Goal: Communication & Community: Participate in discussion

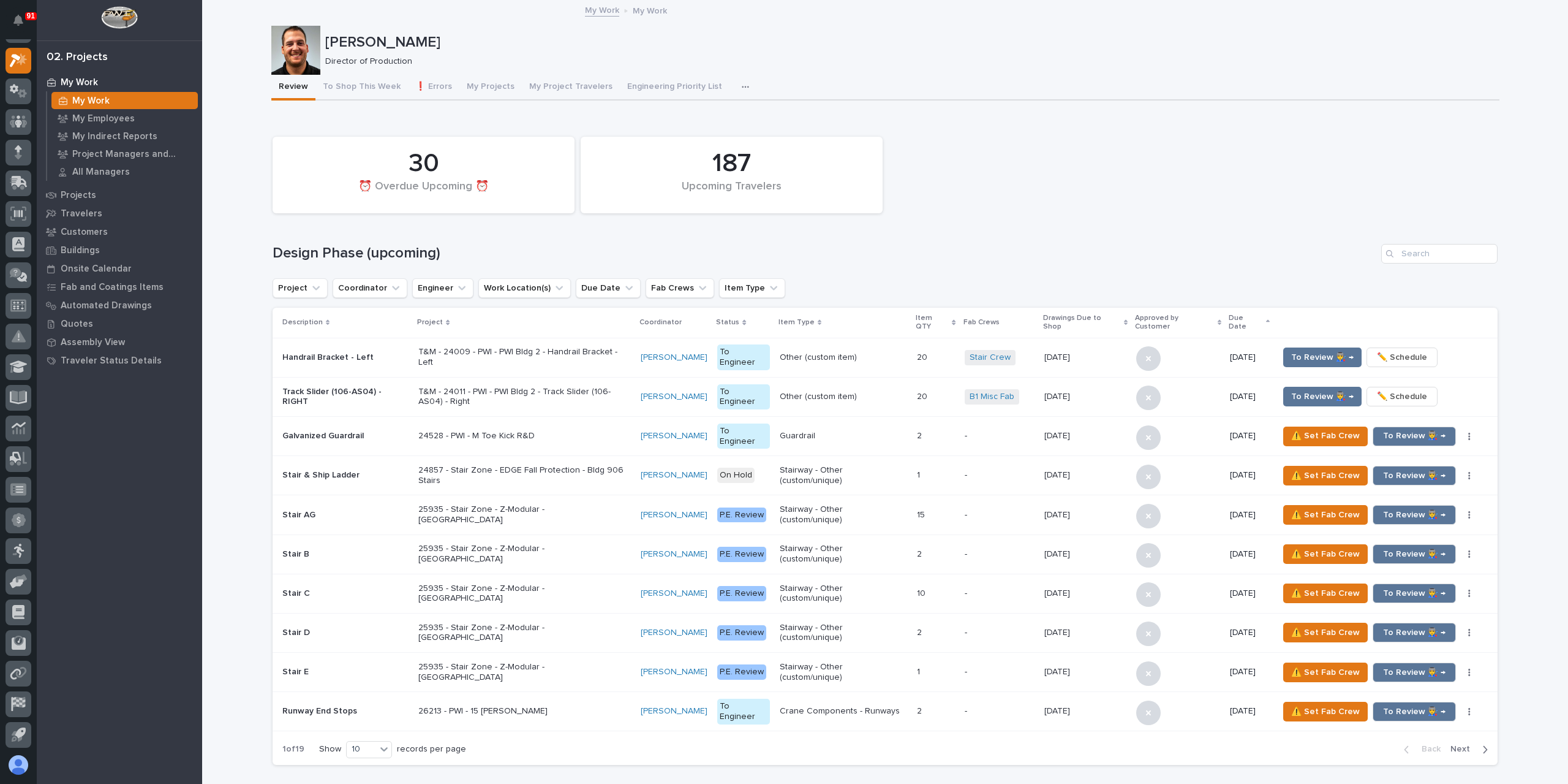
scroll to position [674, 0]
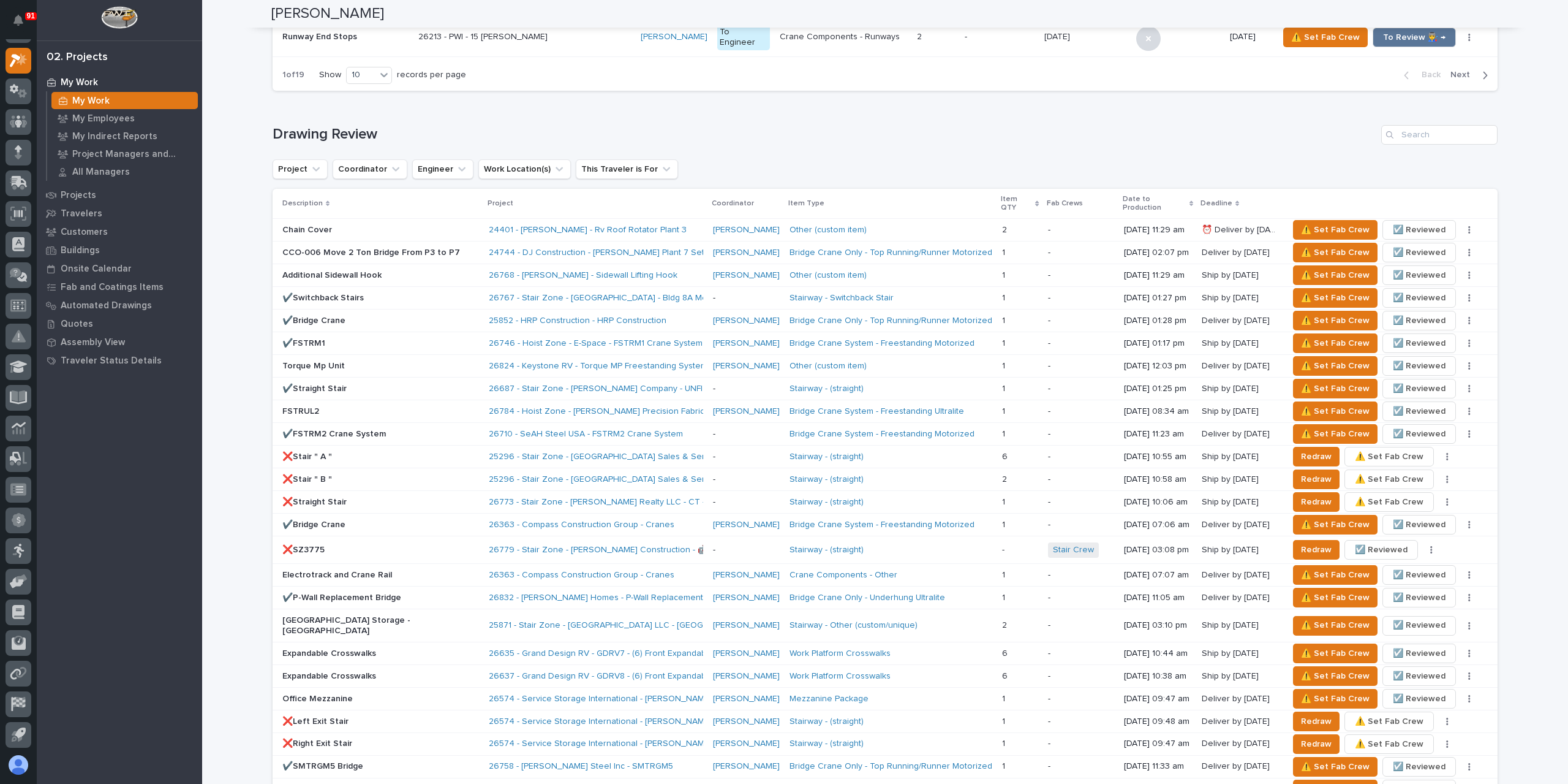
click at [299, 361] on p "Torque Mp Unit" at bounding box center [381, 366] width 197 height 11
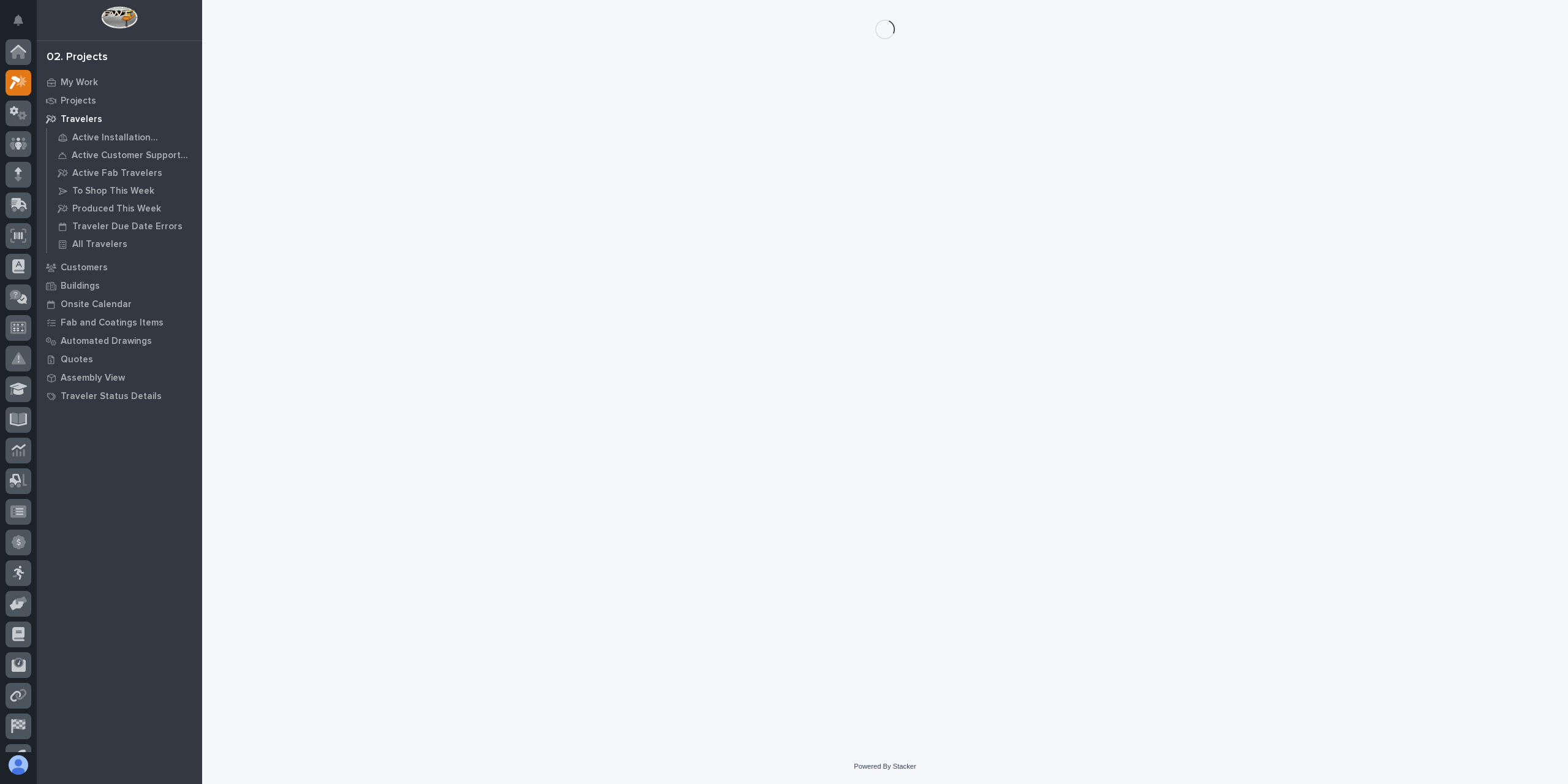
scroll to position [22, 0]
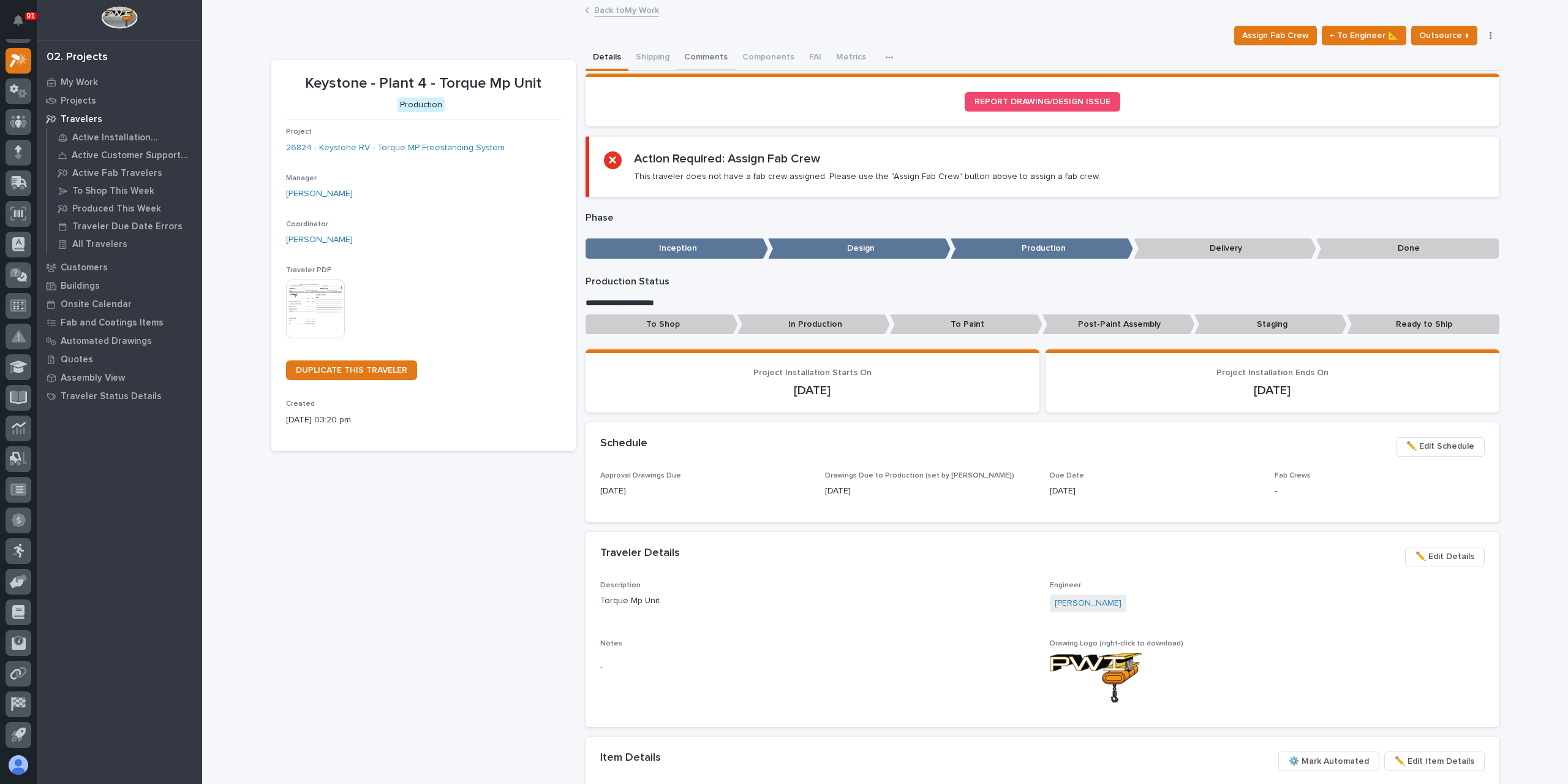
click at [701, 64] on button "Comments" at bounding box center [705, 58] width 58 height 26
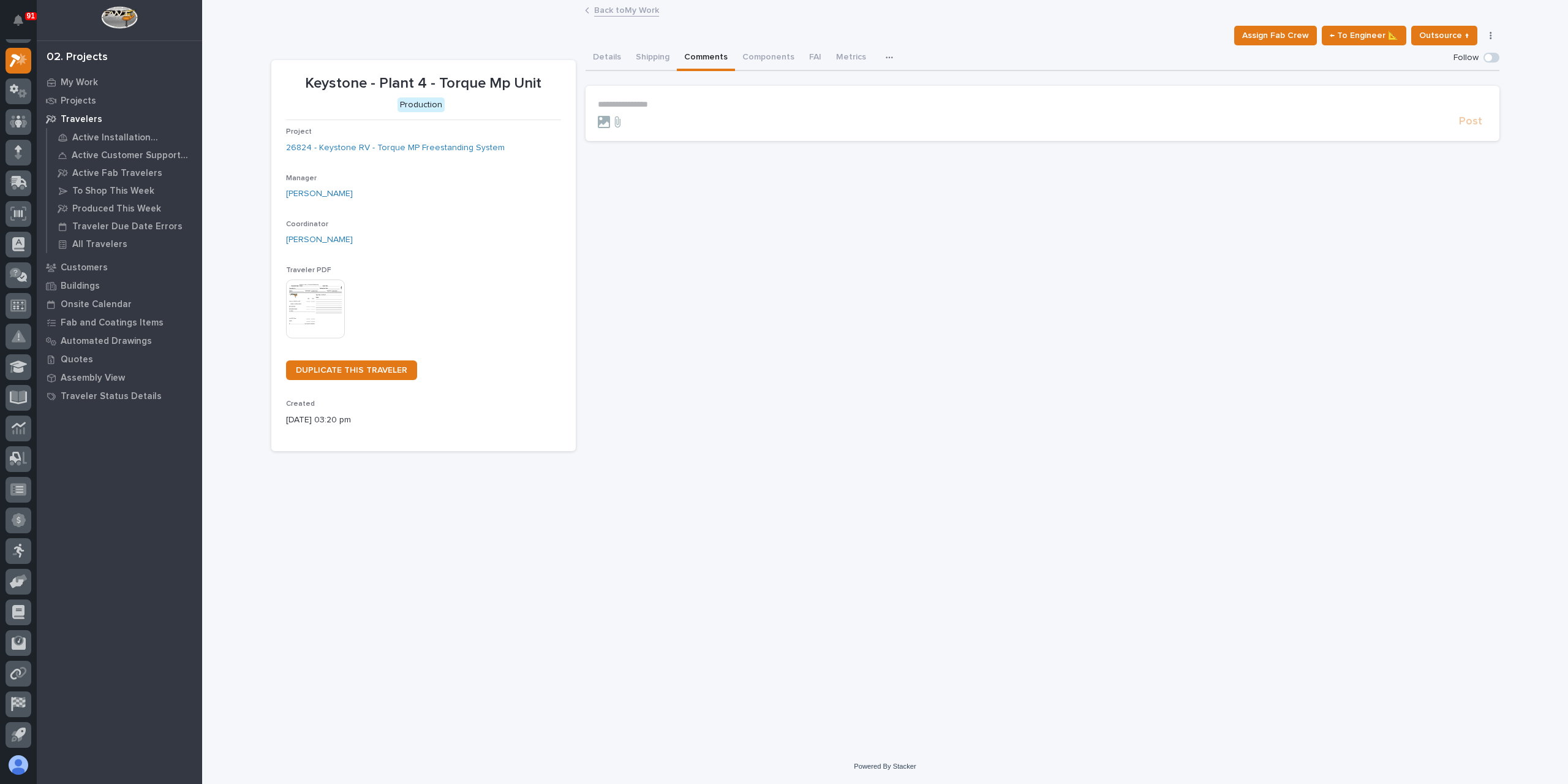
click at [665, 99] on p "**********" at bounding box center [1042, 104] width 889 height 11
click at [1470, 128] on span "Post" at bounding box center [1470, 127] width 23 height 14
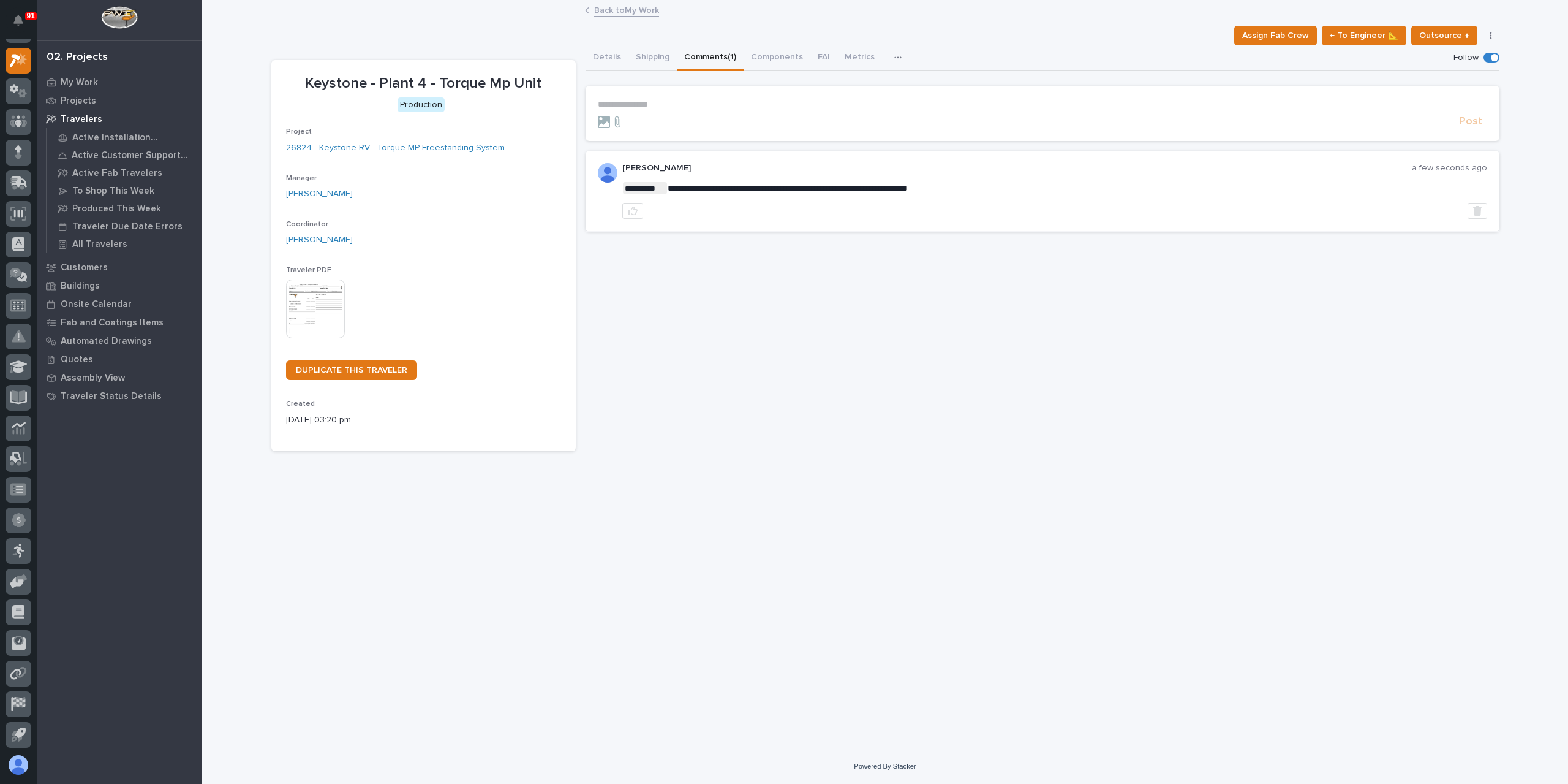
click at [619, 13] on link "Back to My Work" at bounding box center [626, 9] width 65 height 14
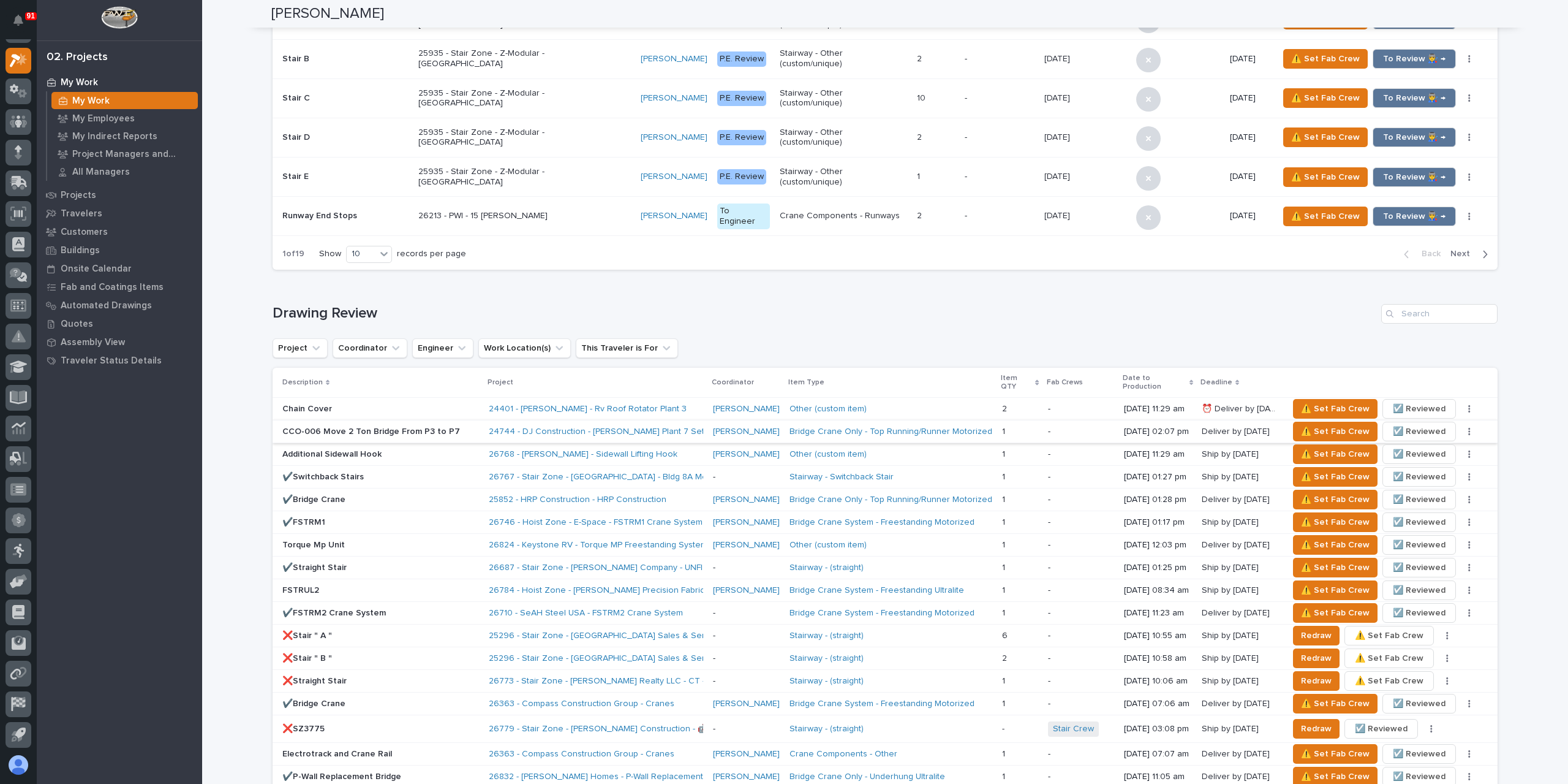
scroll to position [551, 0]
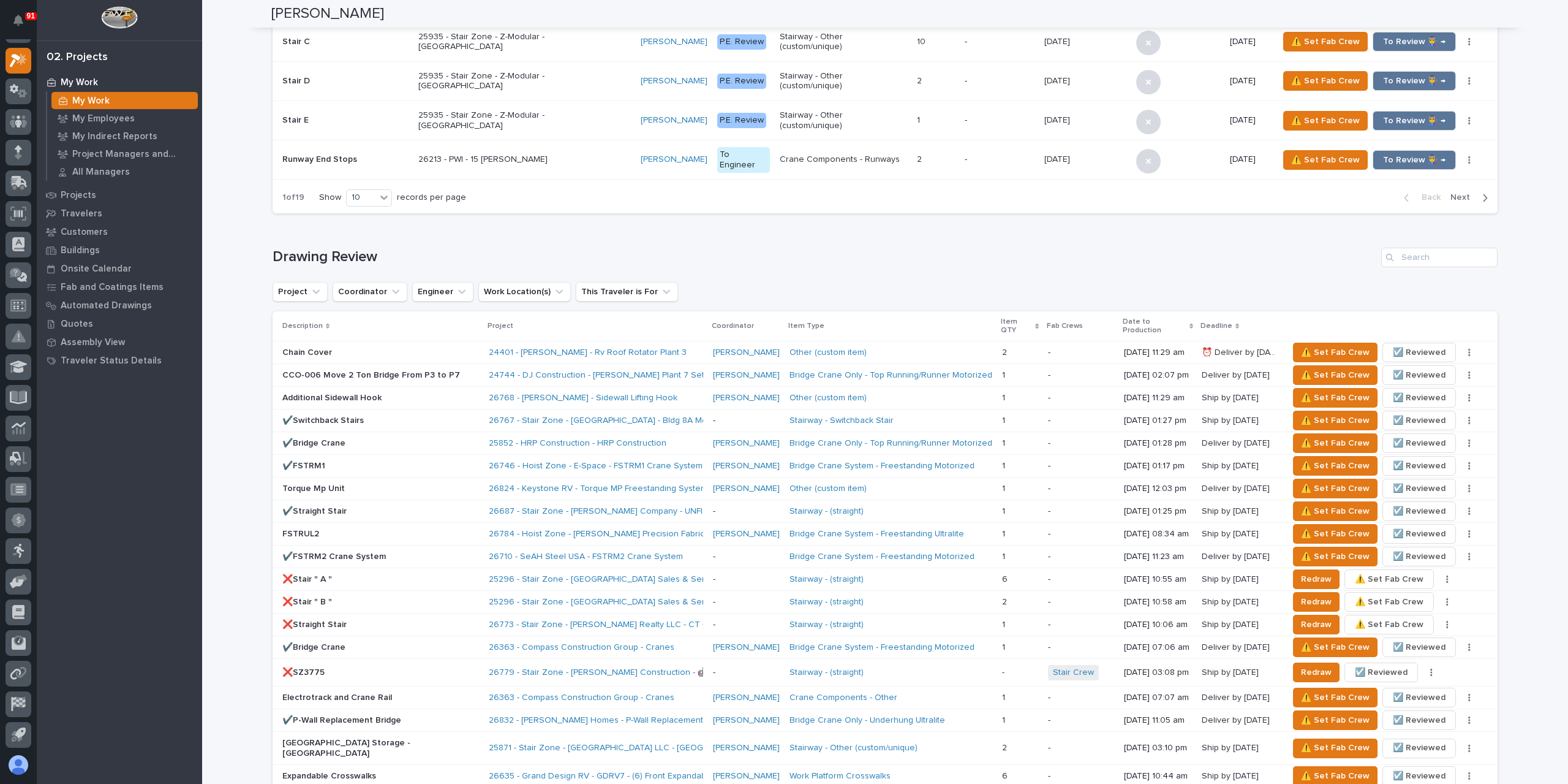
click at [319, 483] on p "Torque Mp Unit" at bounding box center [381, 488] width 197 height 11
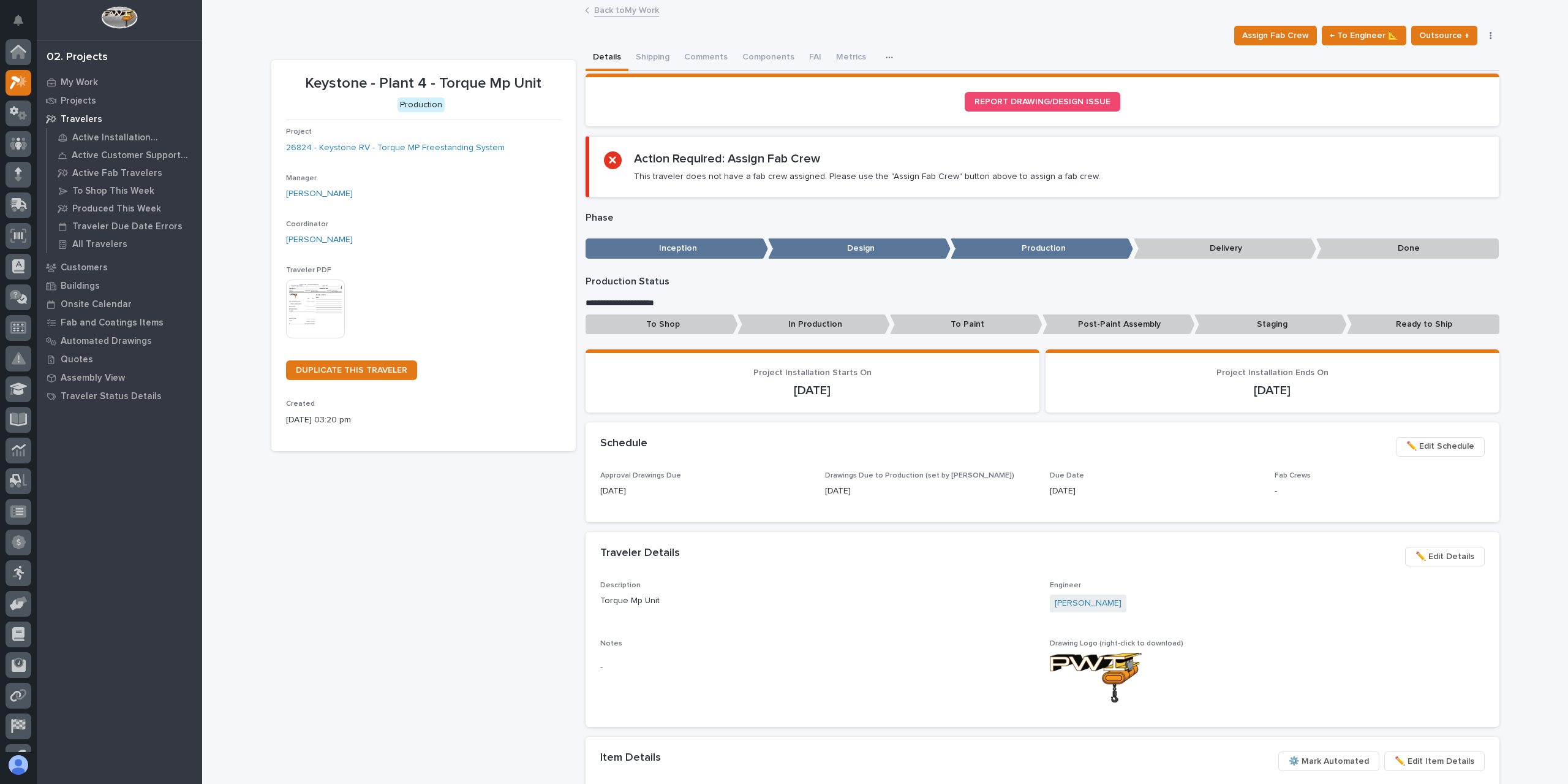
scroll to position [22, 0]
click at [449, 143] on link "26824 - Keystone RV - Torque MP Freestanding System" at bounding box center [395, 148] width 219 height 13
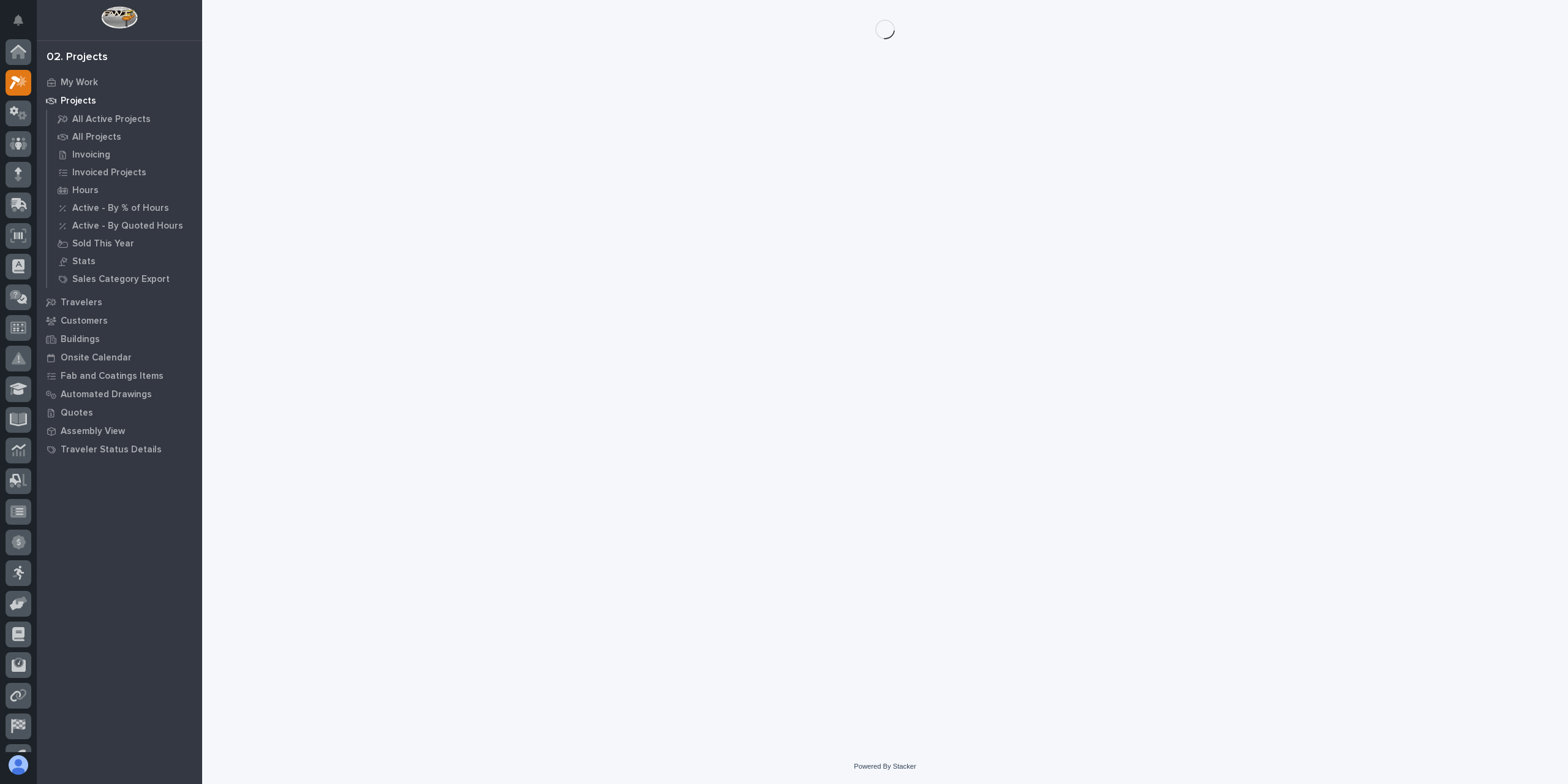
scroll to position [22, 0]
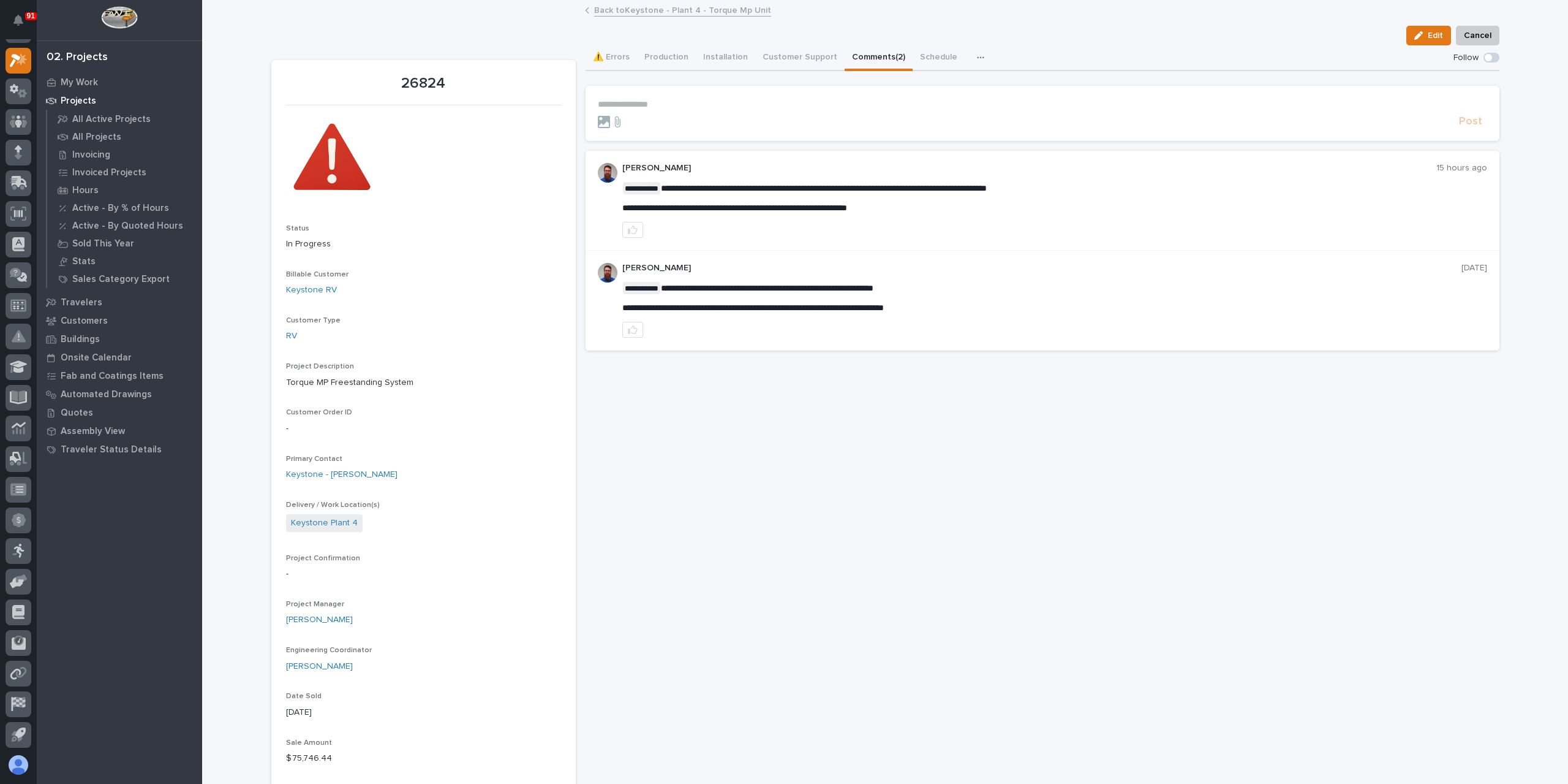
click at [861, 45] on button "Comments (2)" at bounding box center [878, 58] width 68 height 26
click at [637, 14] on link "Back to Keystone - Plant 4 - Torque Mp Unit" at bounding box center [682, 9] width 177 height 14
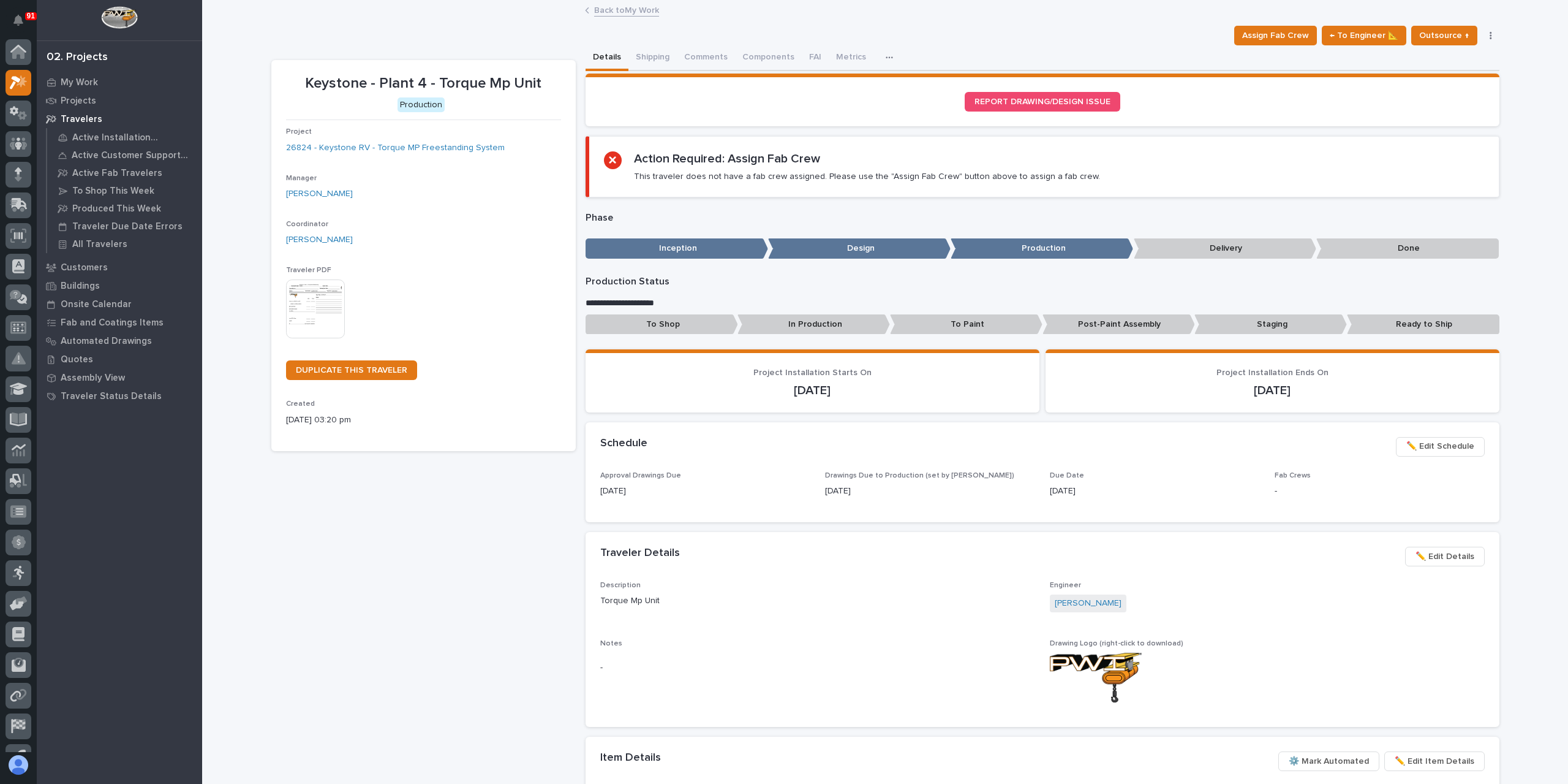
scroll to position [22, 0]
click at [382, 149] on link "26824 - Keystone RV - Torque MP Freestanding System" at bounding box center [395, 148] width 219 height 13
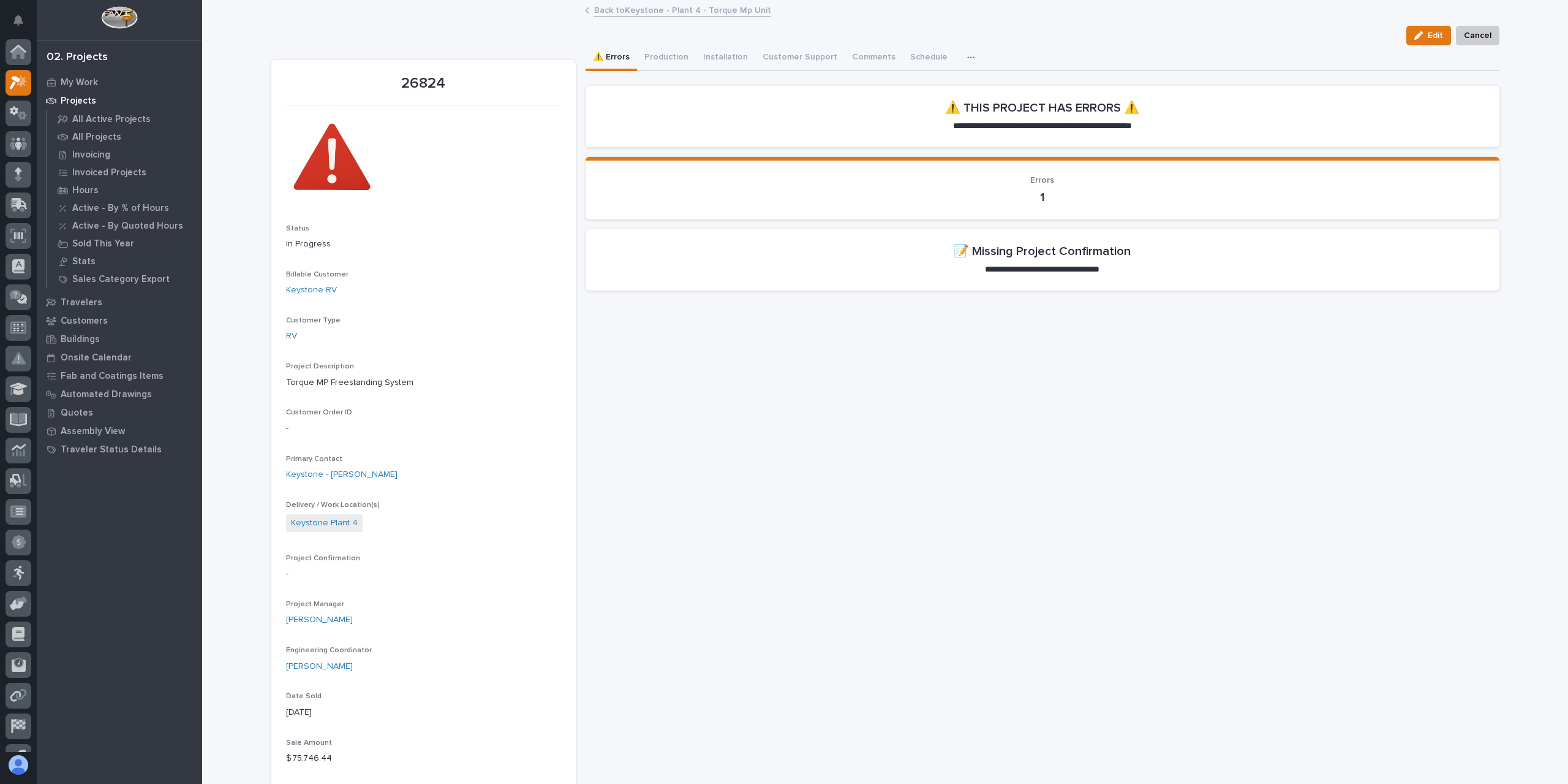
scroll to position [22, 0]
click at [664, 62] on button "Production" at bounding box center [667, 58] width 59 height 26
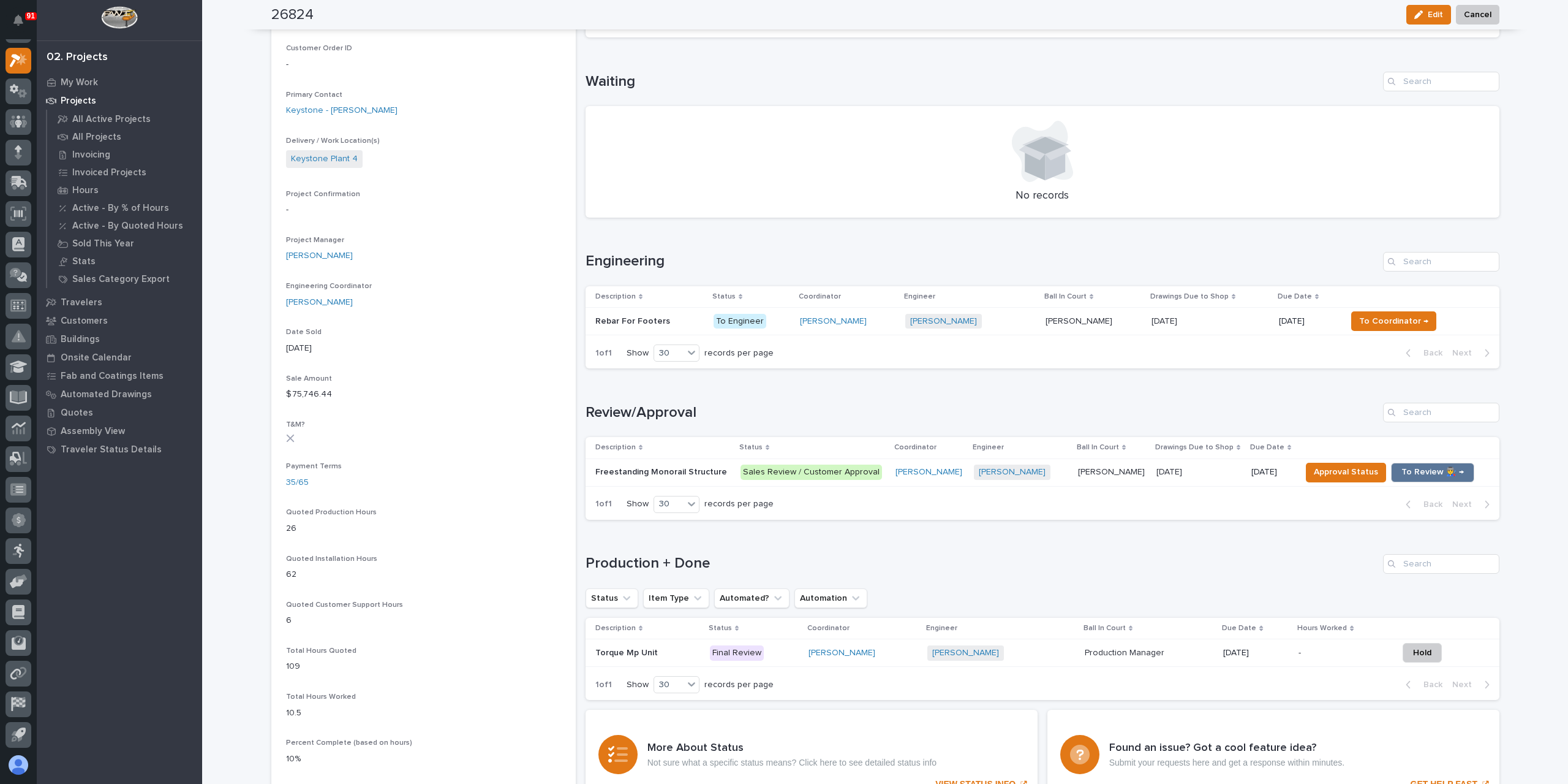
scroll to position [490, 0]
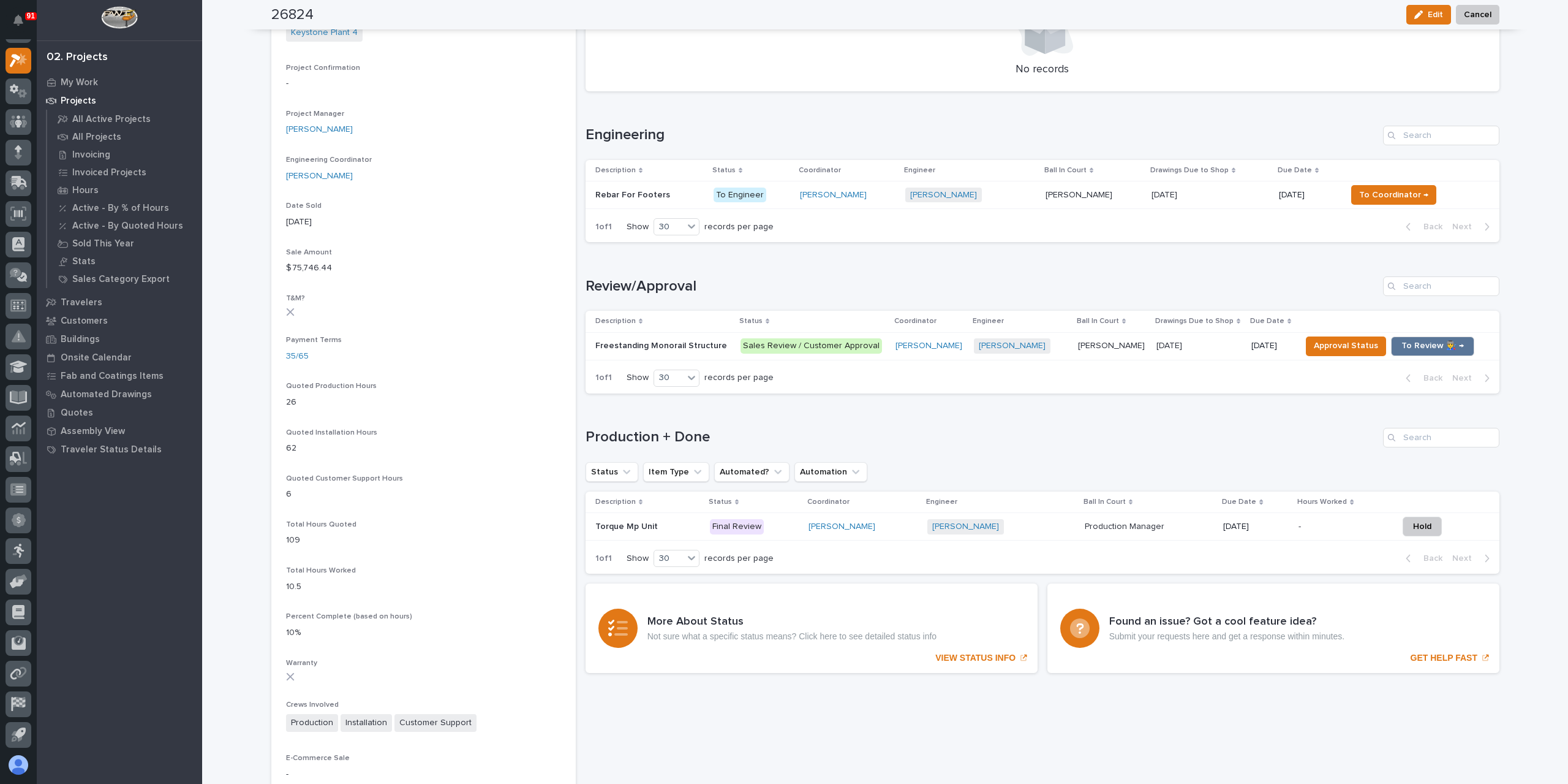
click at [675, 342] on p "Freestanding Monorail Structure" at bounding box center [662, 345] width 134 height 13
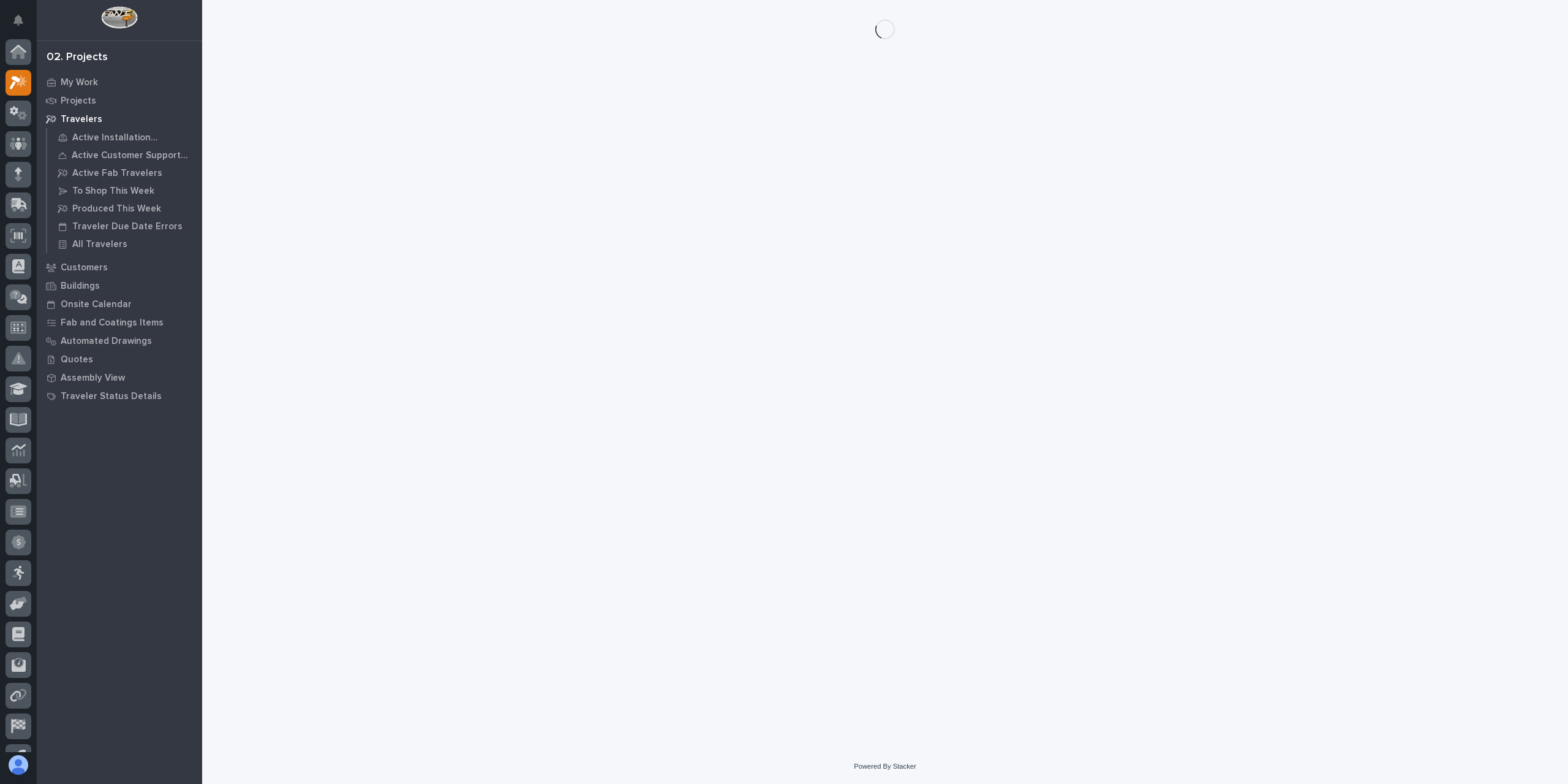
scroll to position [22, 0]
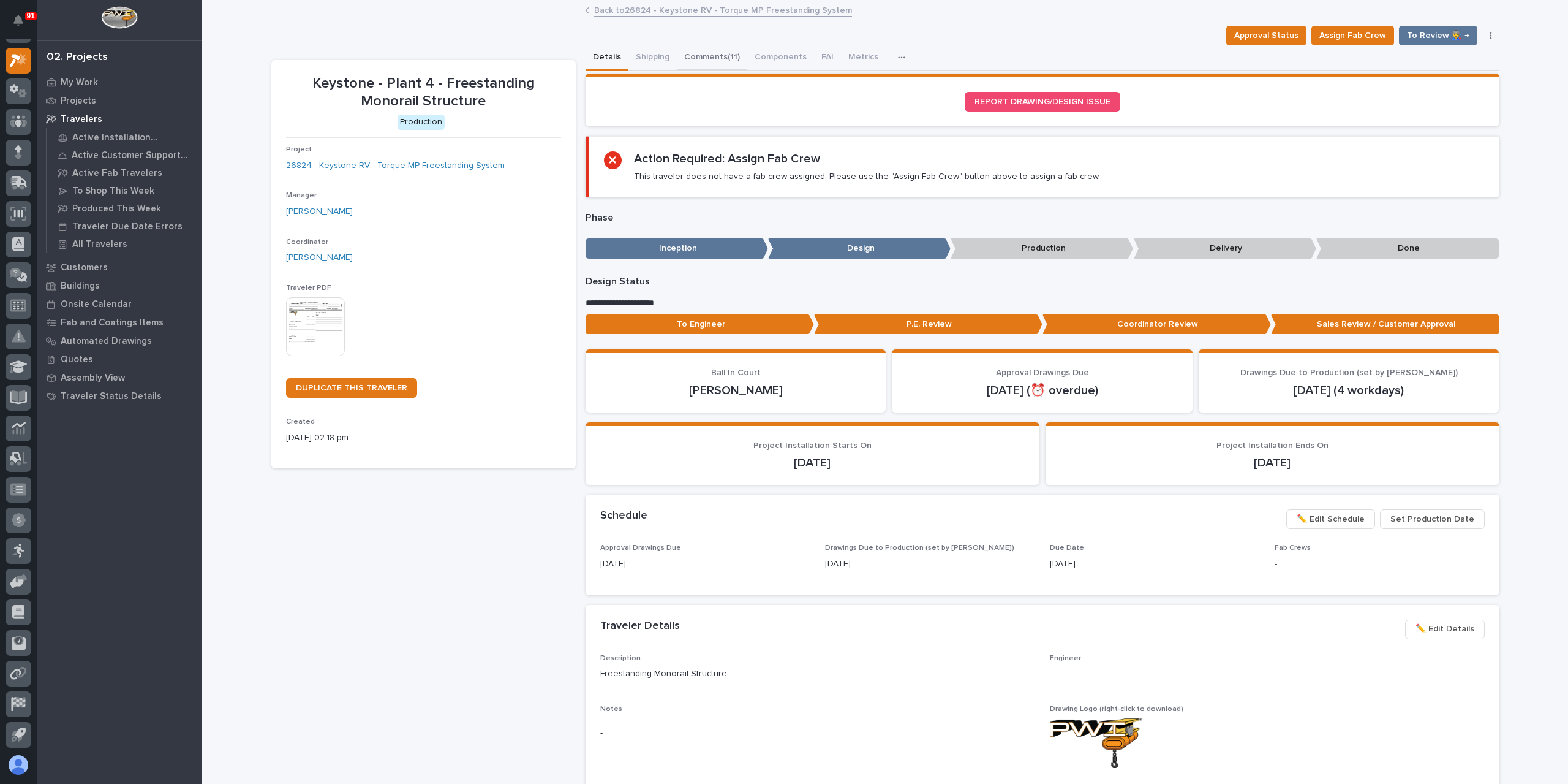
click at [687, 59] on button "Comments (11)" at bounding box center [712, 58] width 70 height 26
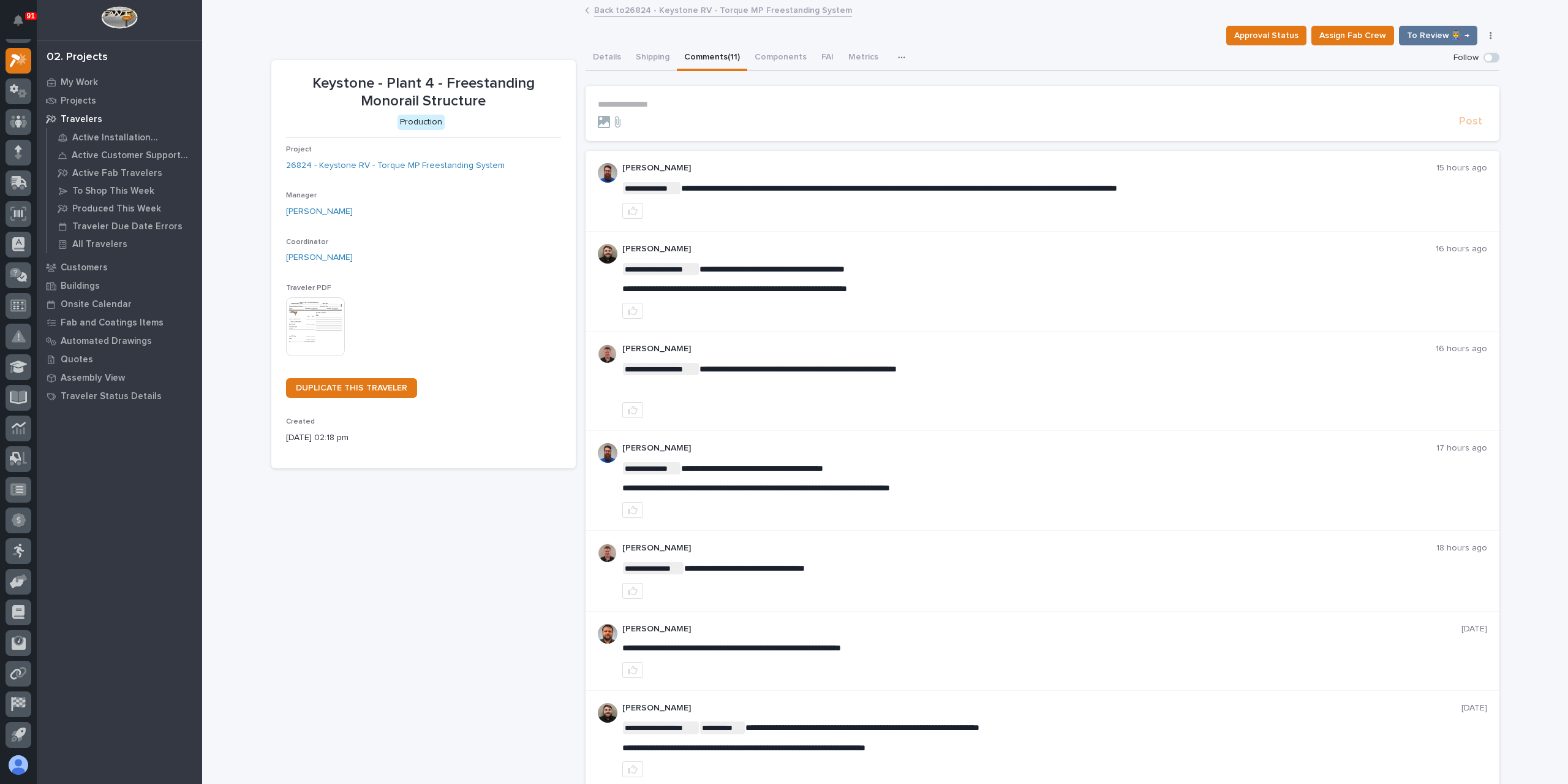
click at [659, 106] on p "**********" at bounding box center [1042, 104] width 889 height 11
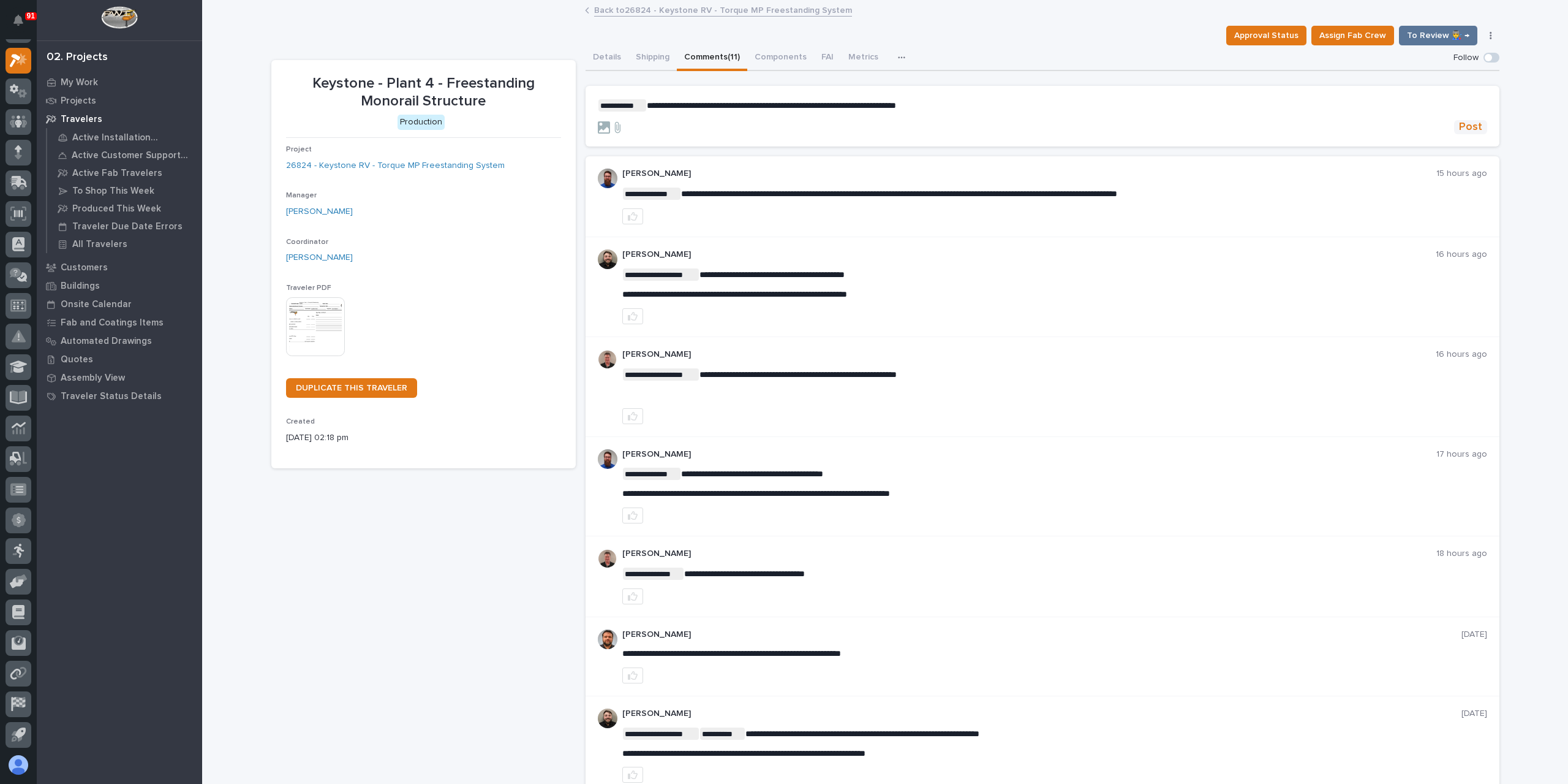
click at [1467, 124] on span "Post" at bounding box center [1470, 127] width 23 height 14
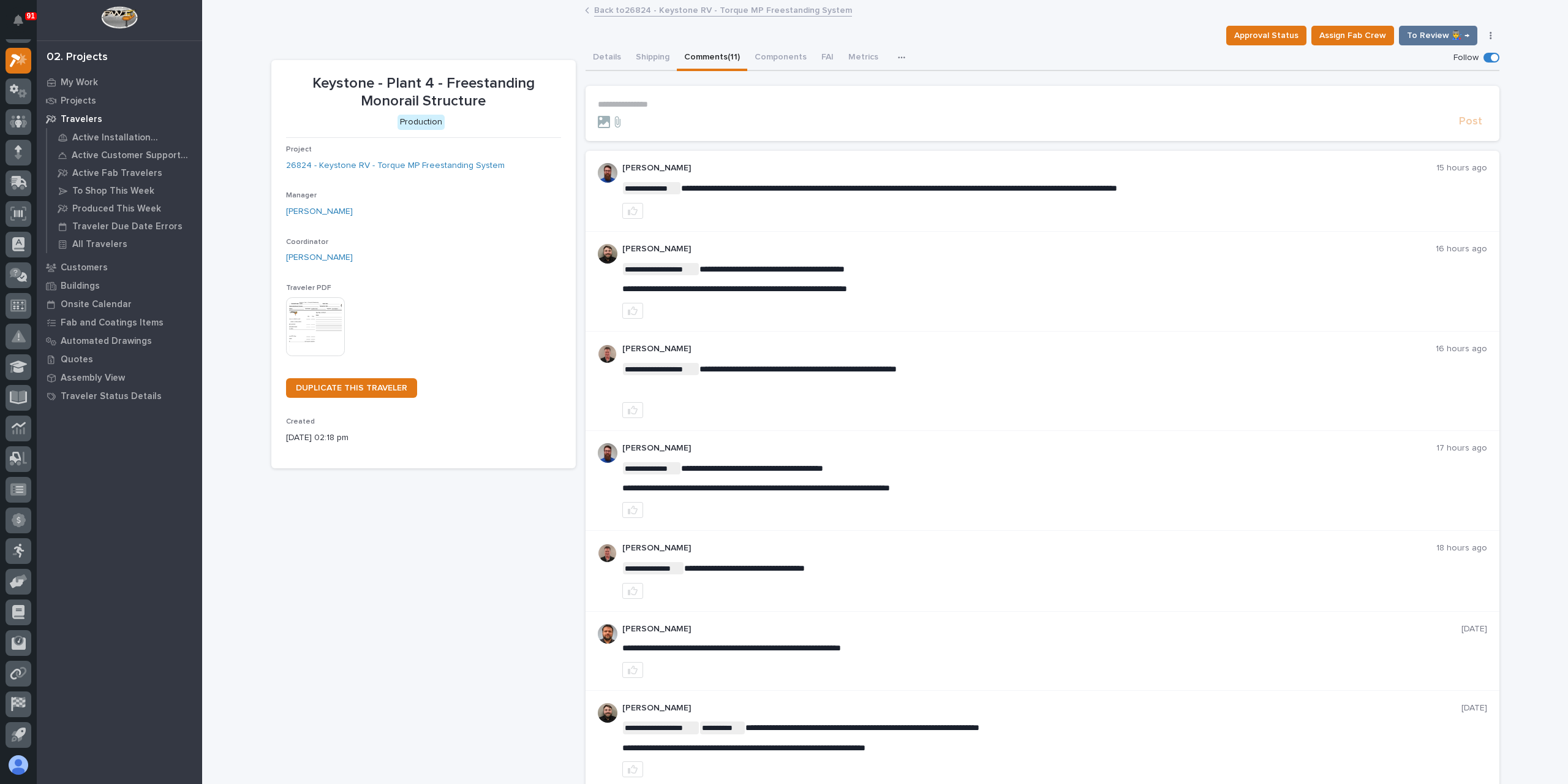
click at [647, 14] on link "Back to 26824 - Keystone RV - Torque MP Freestanding System" at bounding box center [723, 9] width 258 height 14
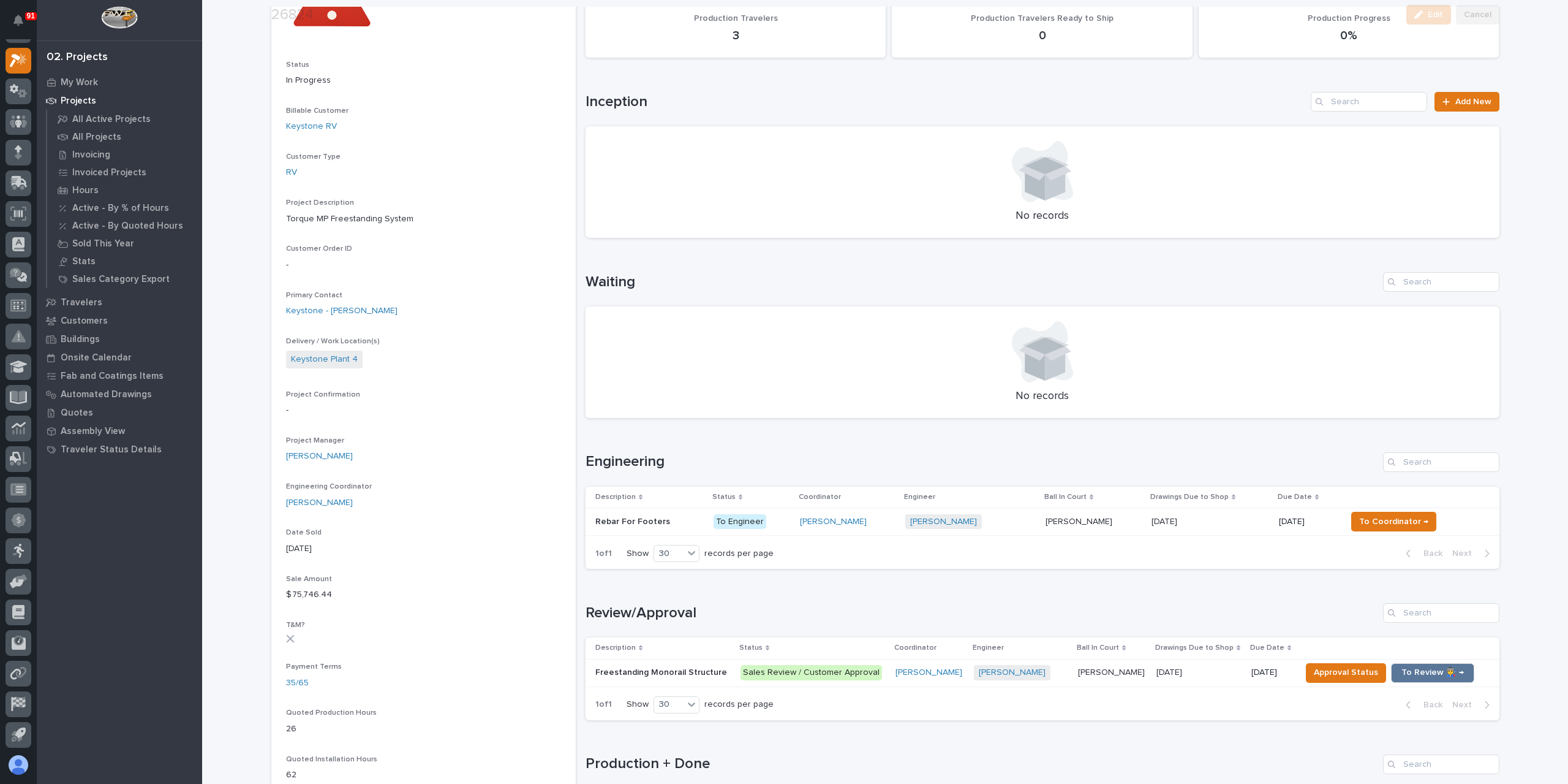
scroll to position [184, 0]
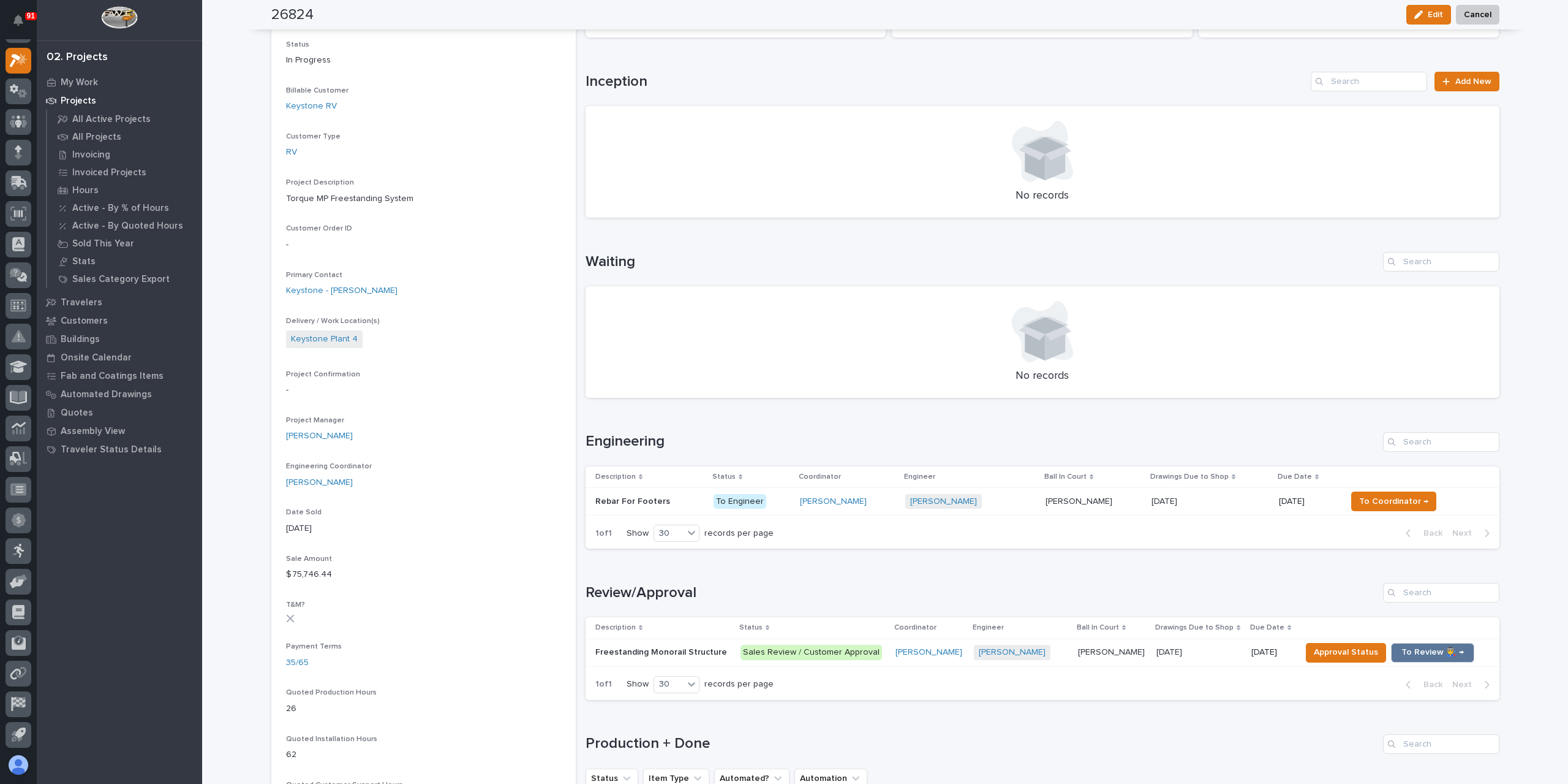
click at [619, 497] on p "Rebar For Footers" at bounding box center [634, 500] width 78 height 13
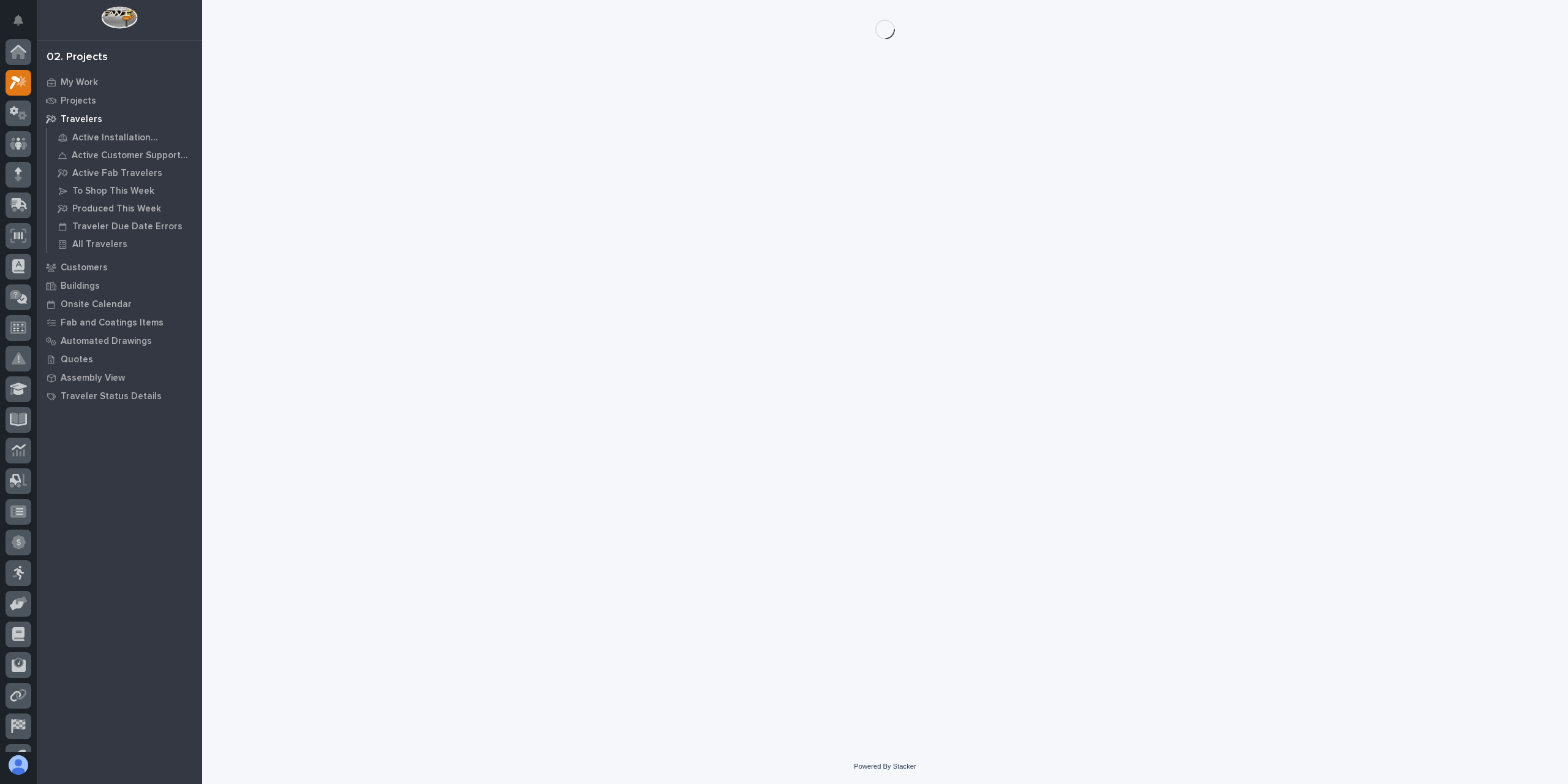
scroll to position [22, 0]
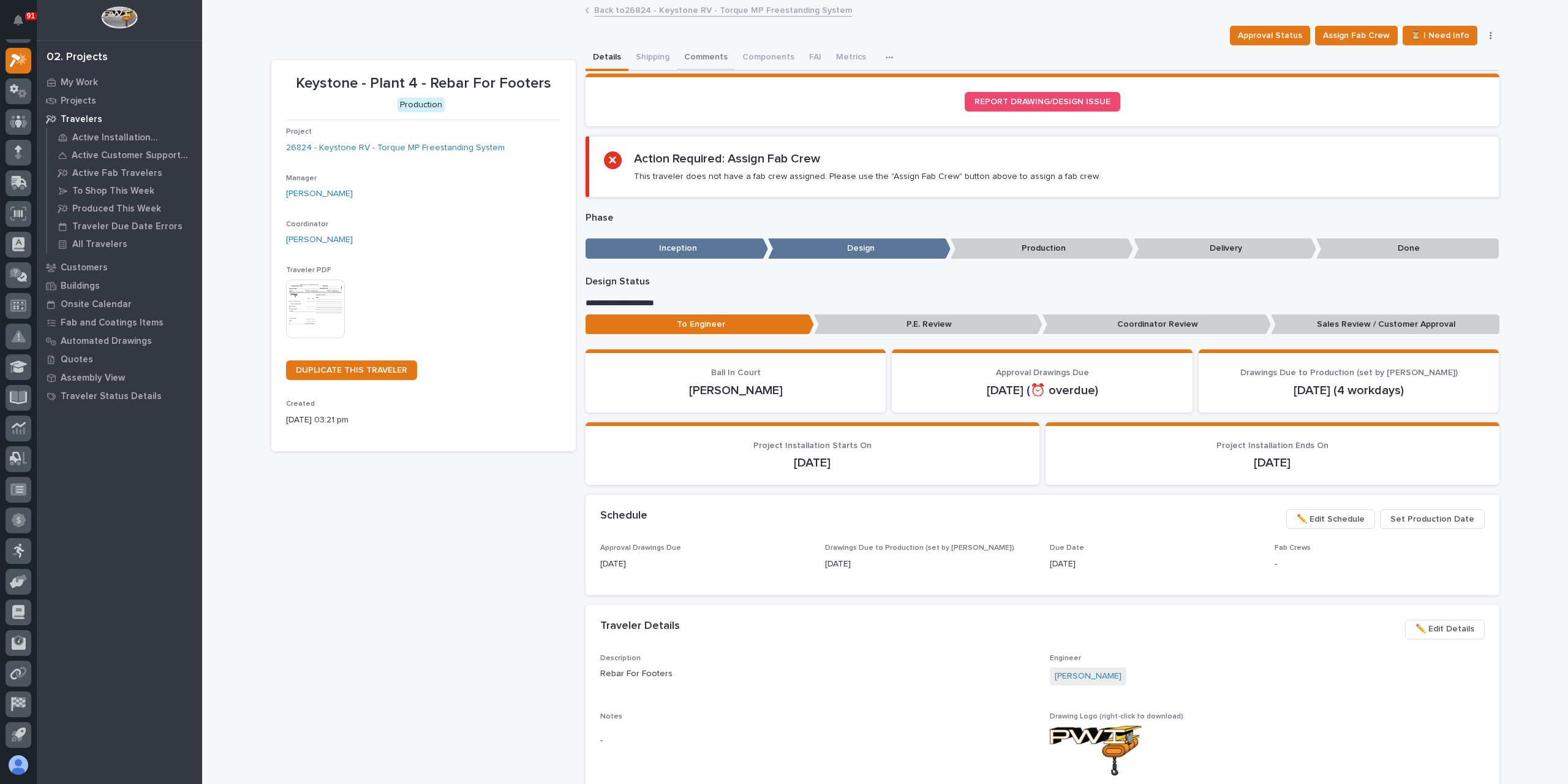
click at [715, 60] on button "Comments" at bounding box center [705, 58] width 58 height 26
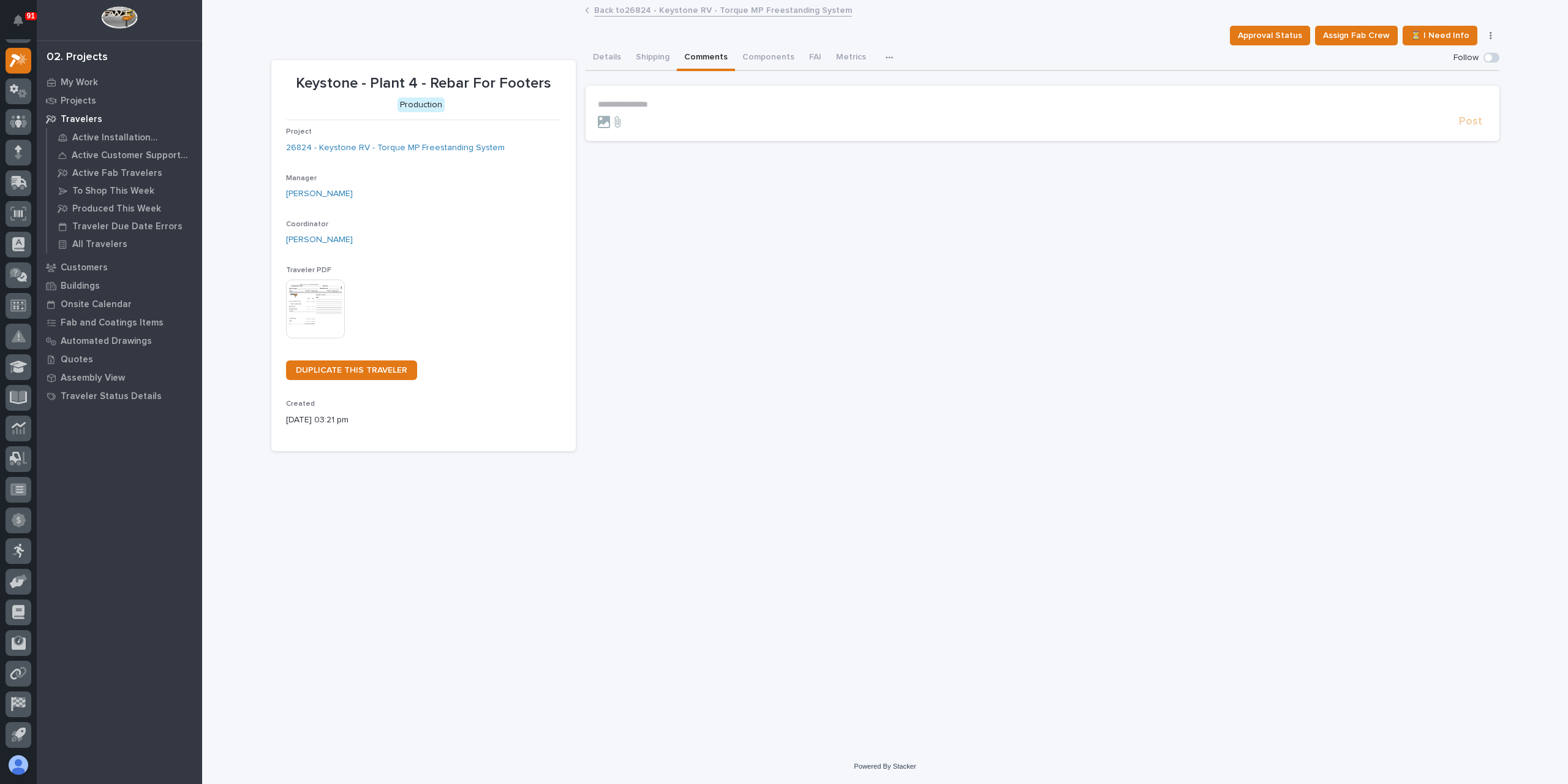
click at [699, 113] on form "**********" at bounding box center [1042, 113] width 889 height 29
click at [701, 109] on div "**********" at bounding box center [1042, 104] width 889 height 11
click at [1466, 127] on span "Post" at bounding box center [1470, 127] width 23 height 14
click at [23, 65] on icon at bounding box center [19, 60] width 18 height 14
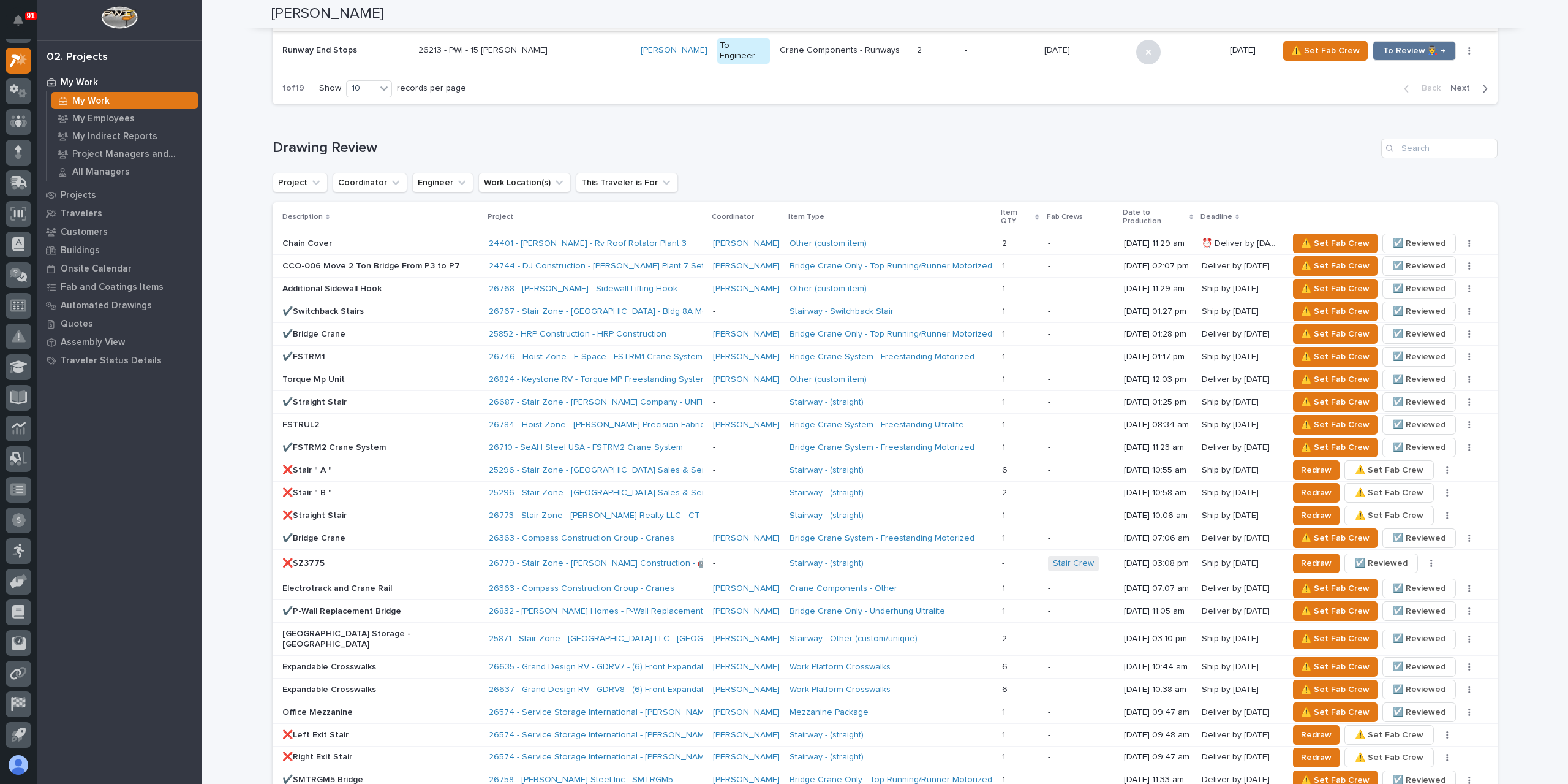
scroll to position [674, 0]
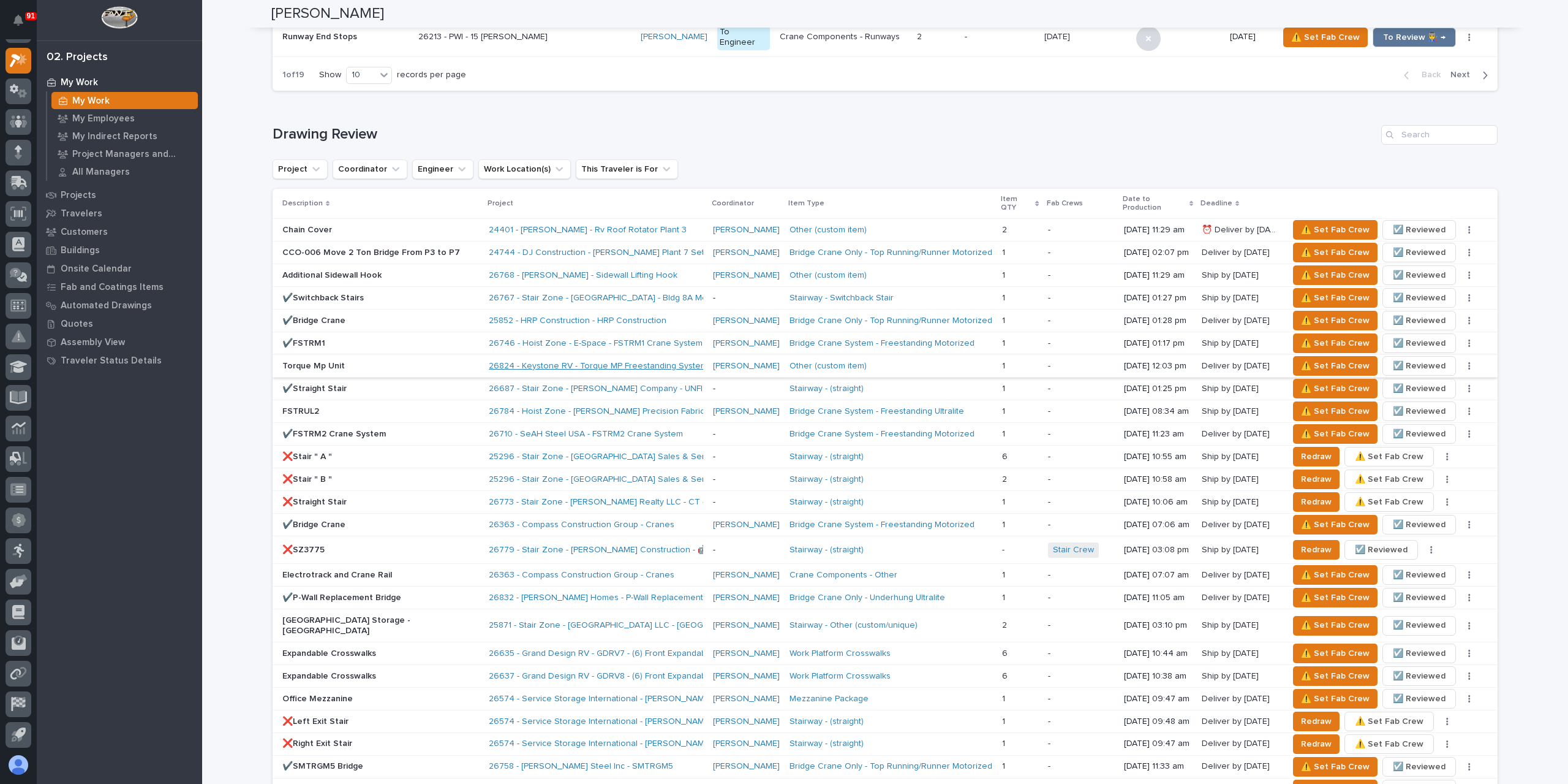
click at [504, 361] on link "26824 - Keystone RV - Torque MP Freestanding System" at bounding box center [598, 366] width 219 height 11
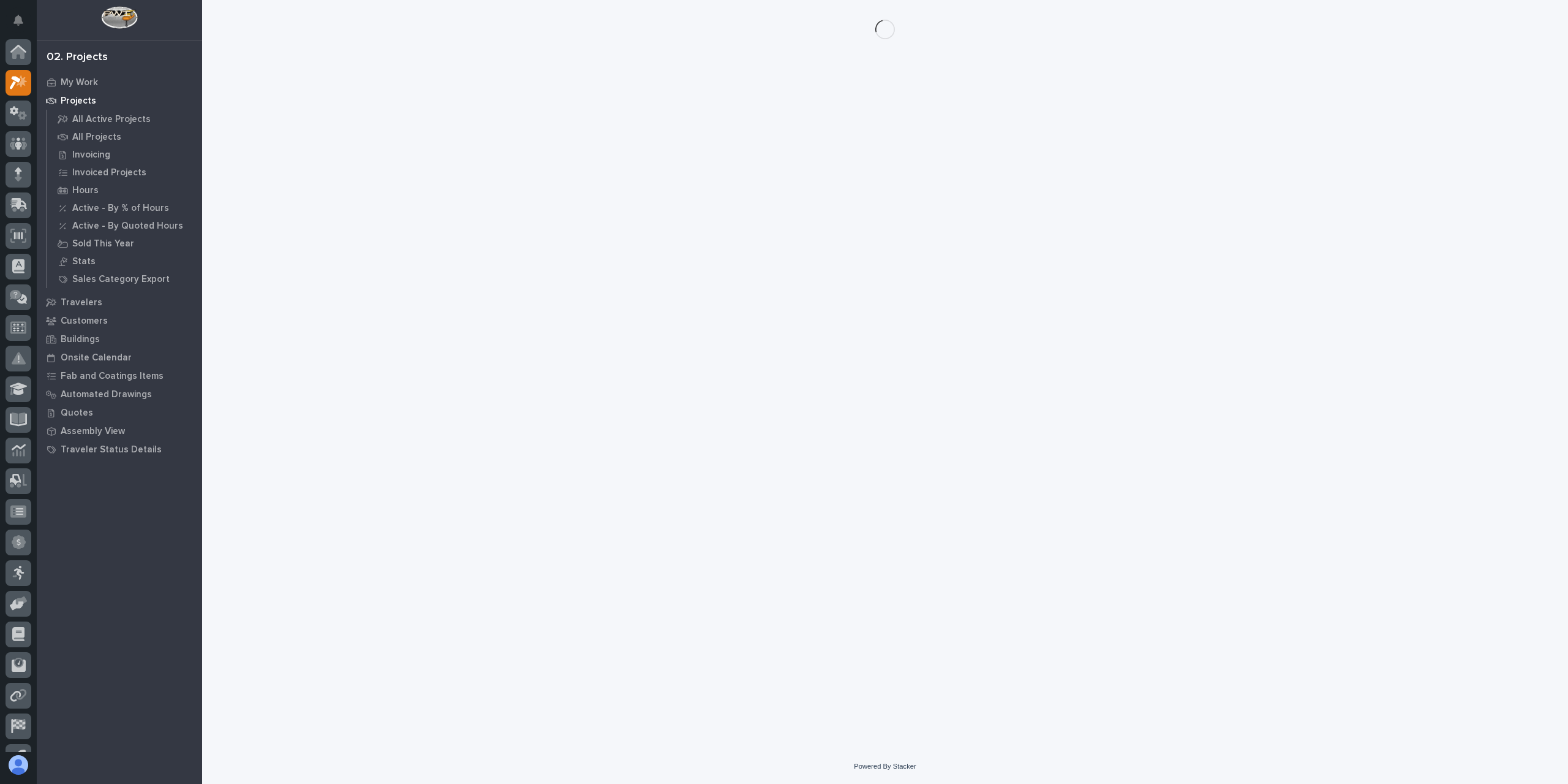
scroll to position [22, 0]
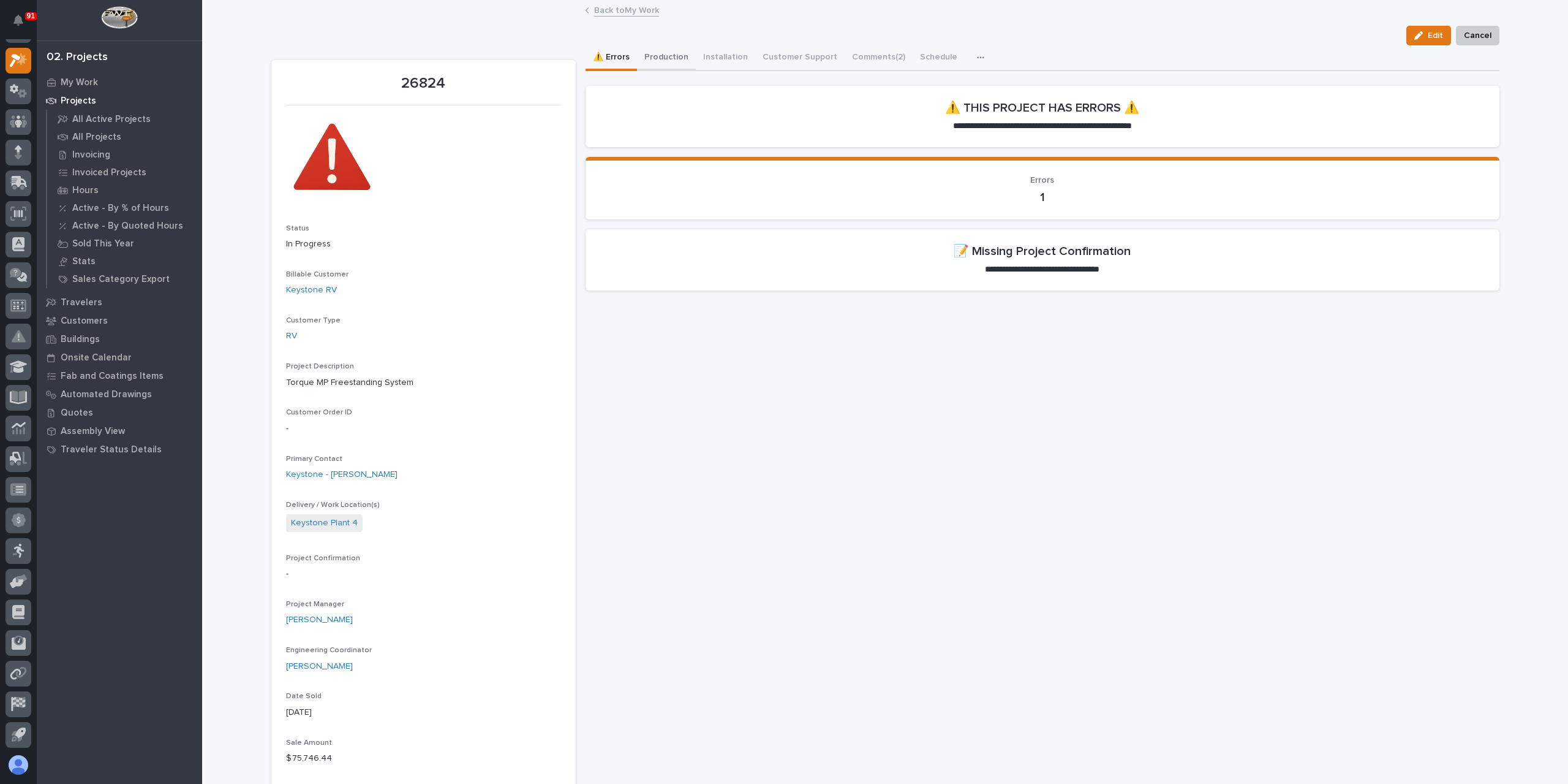
click at [672, 52] on button "Production" at bounding box center [667, 58] width 59 height 26
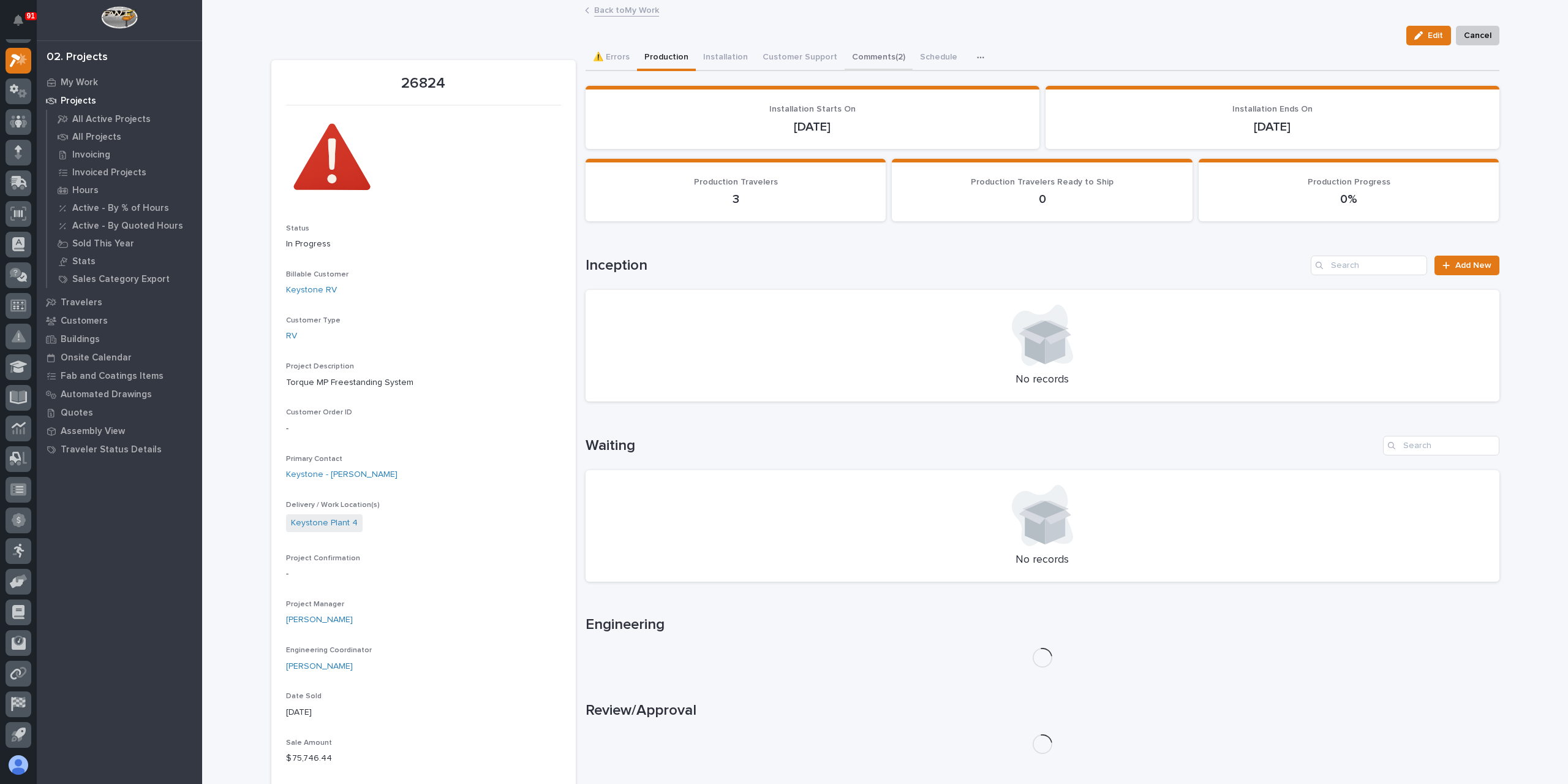
click at [873, 45] on button "Comments (2)" at bounding box center [878, 58] width 68 height 26
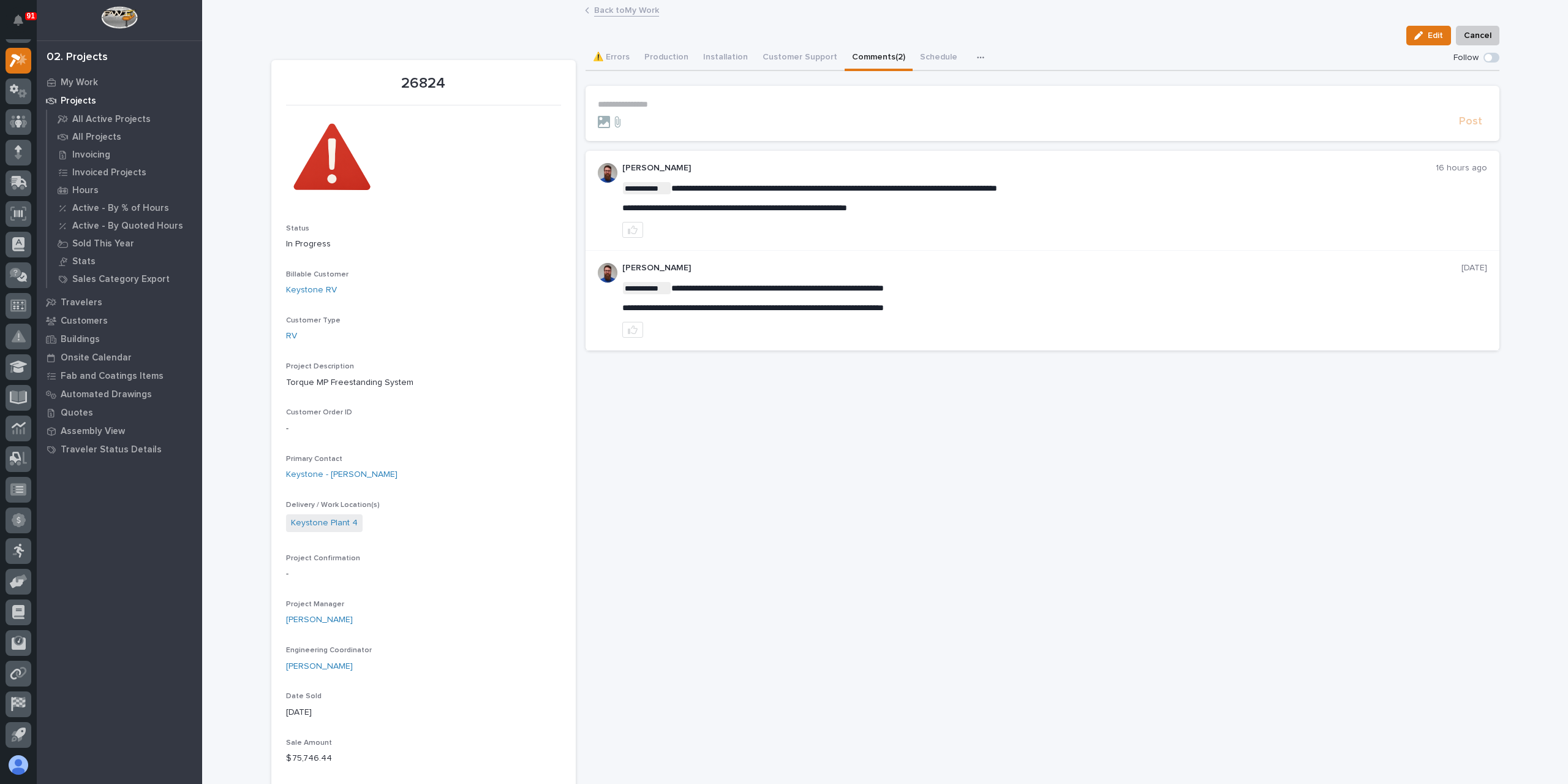
click at [667, 108] on p "**********" at bounding box center [1042, 104] width 889 height 11
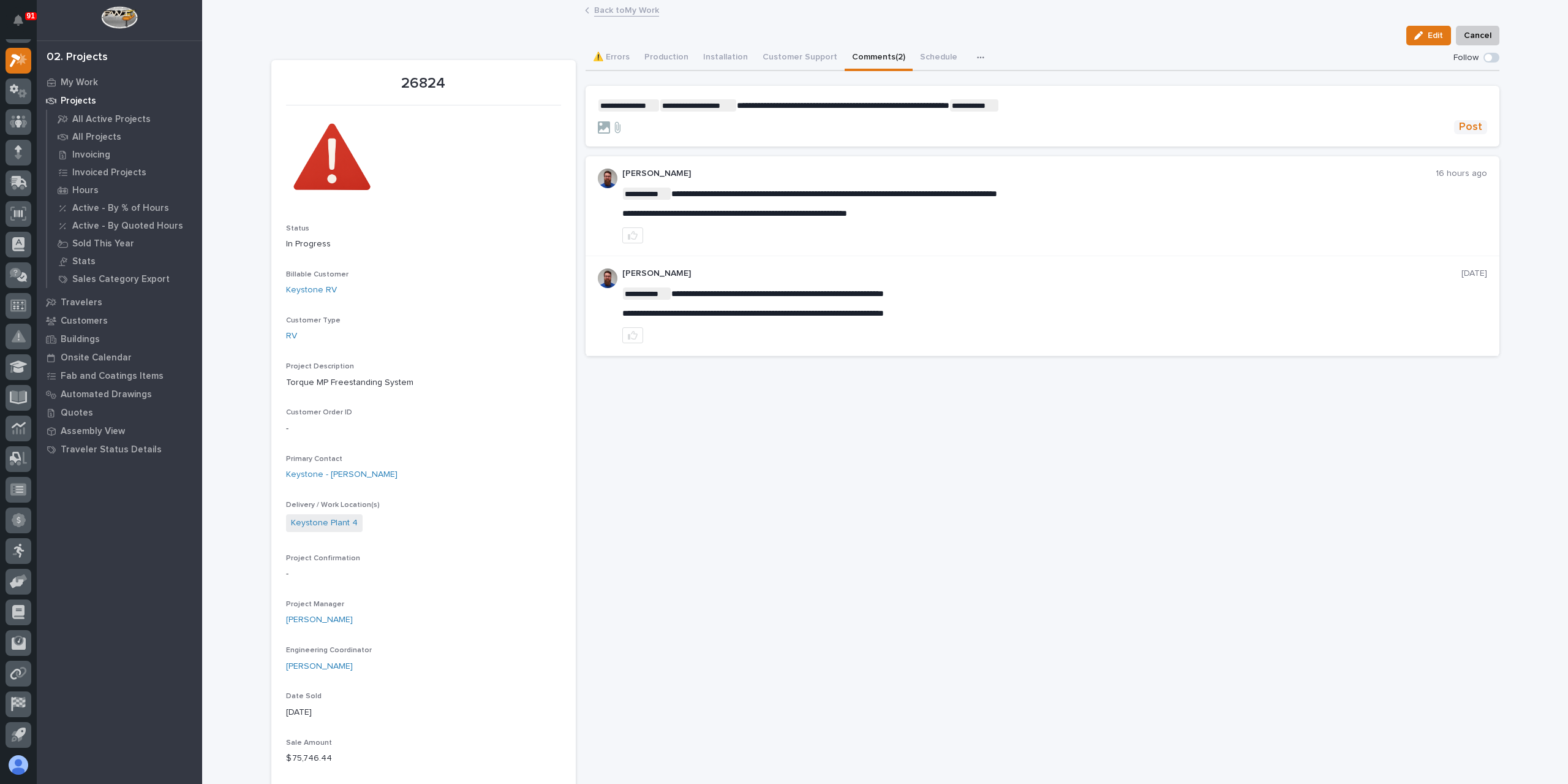
click at [1459, 133] on span "Post" at bounding box center [1470, 127] width 23 height 14
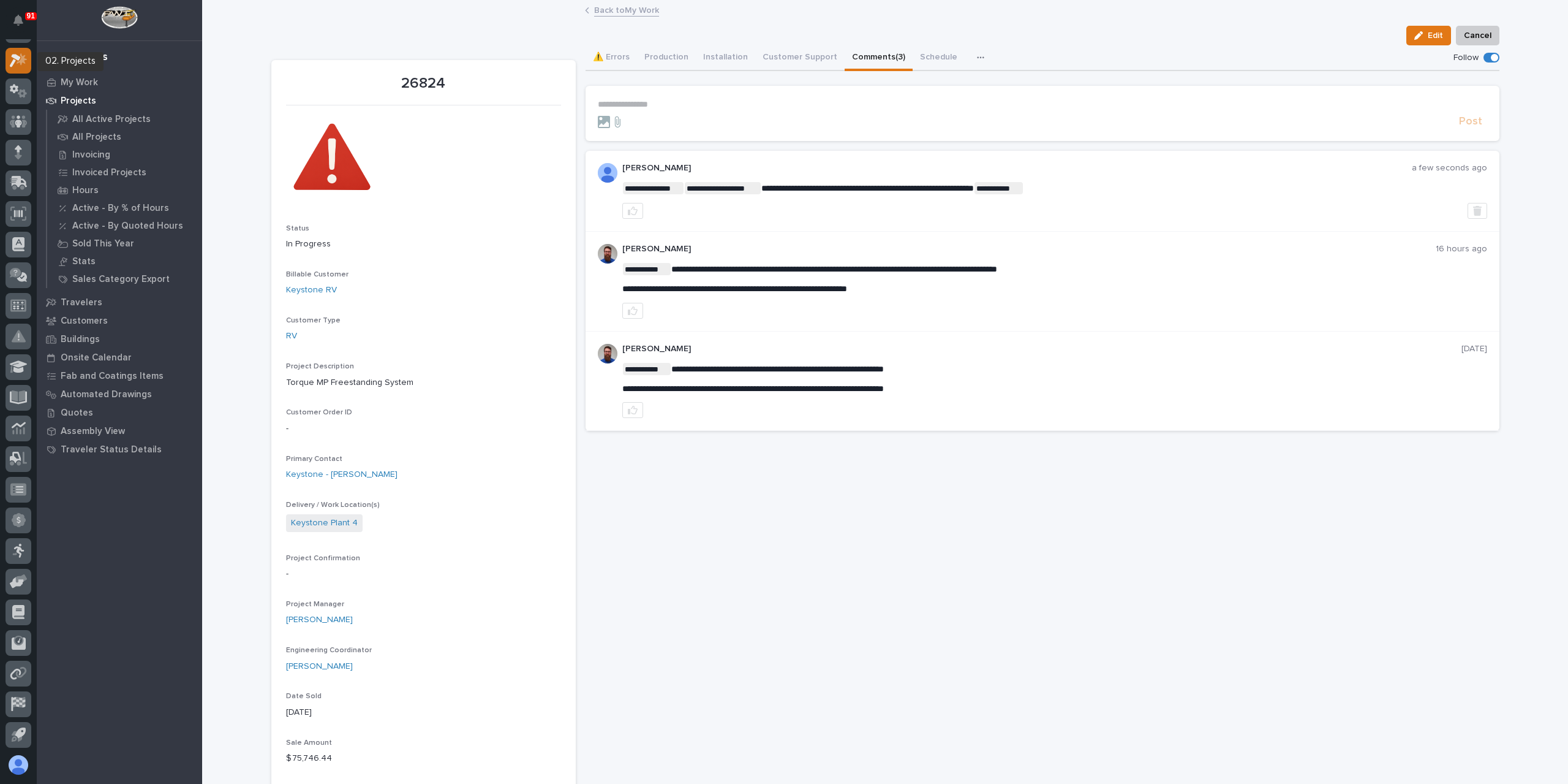
click at [17, 63] on icon at bounding box center [19, 60] width 18 height 14
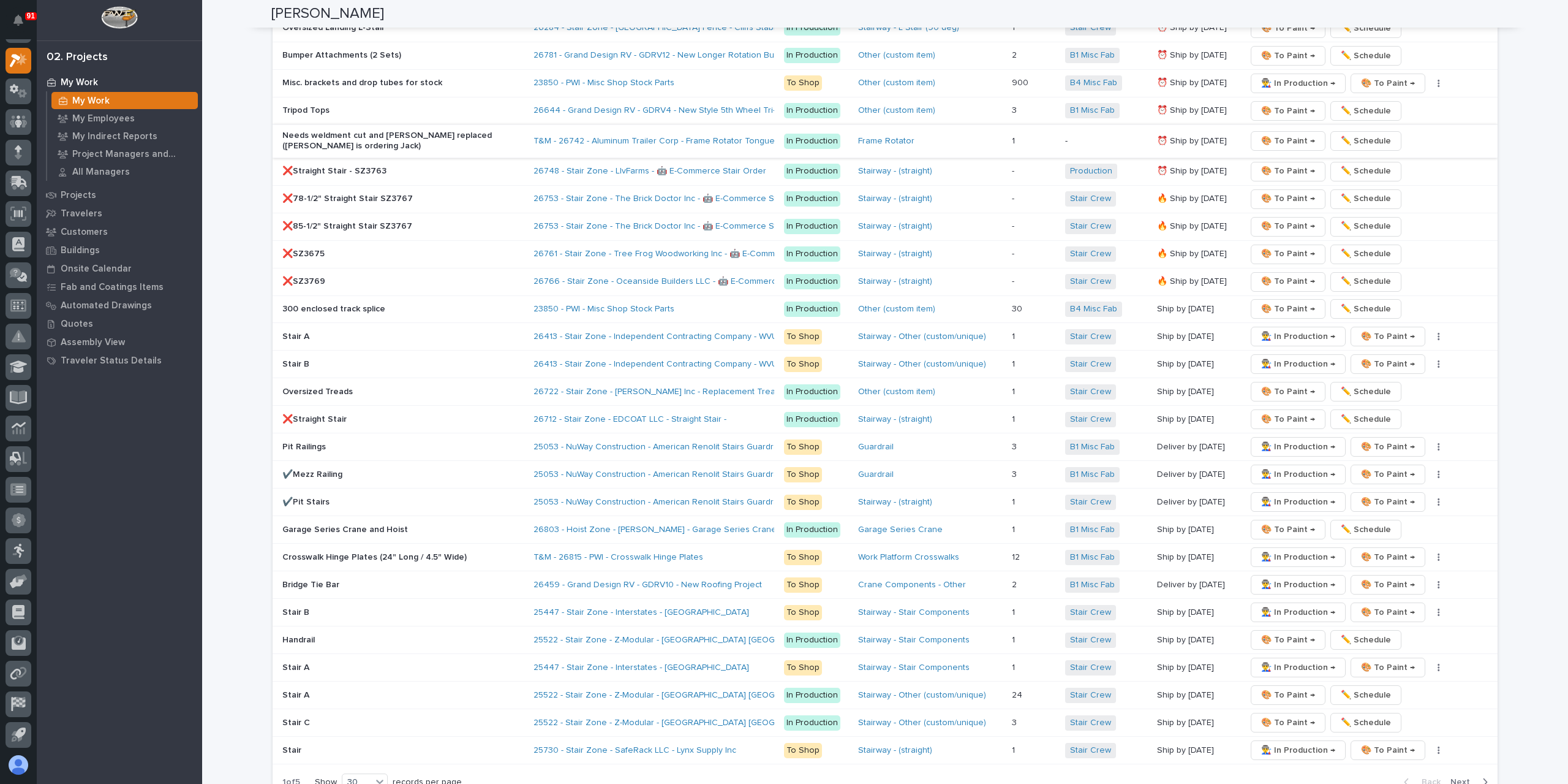
scroll to position [2145, 0]
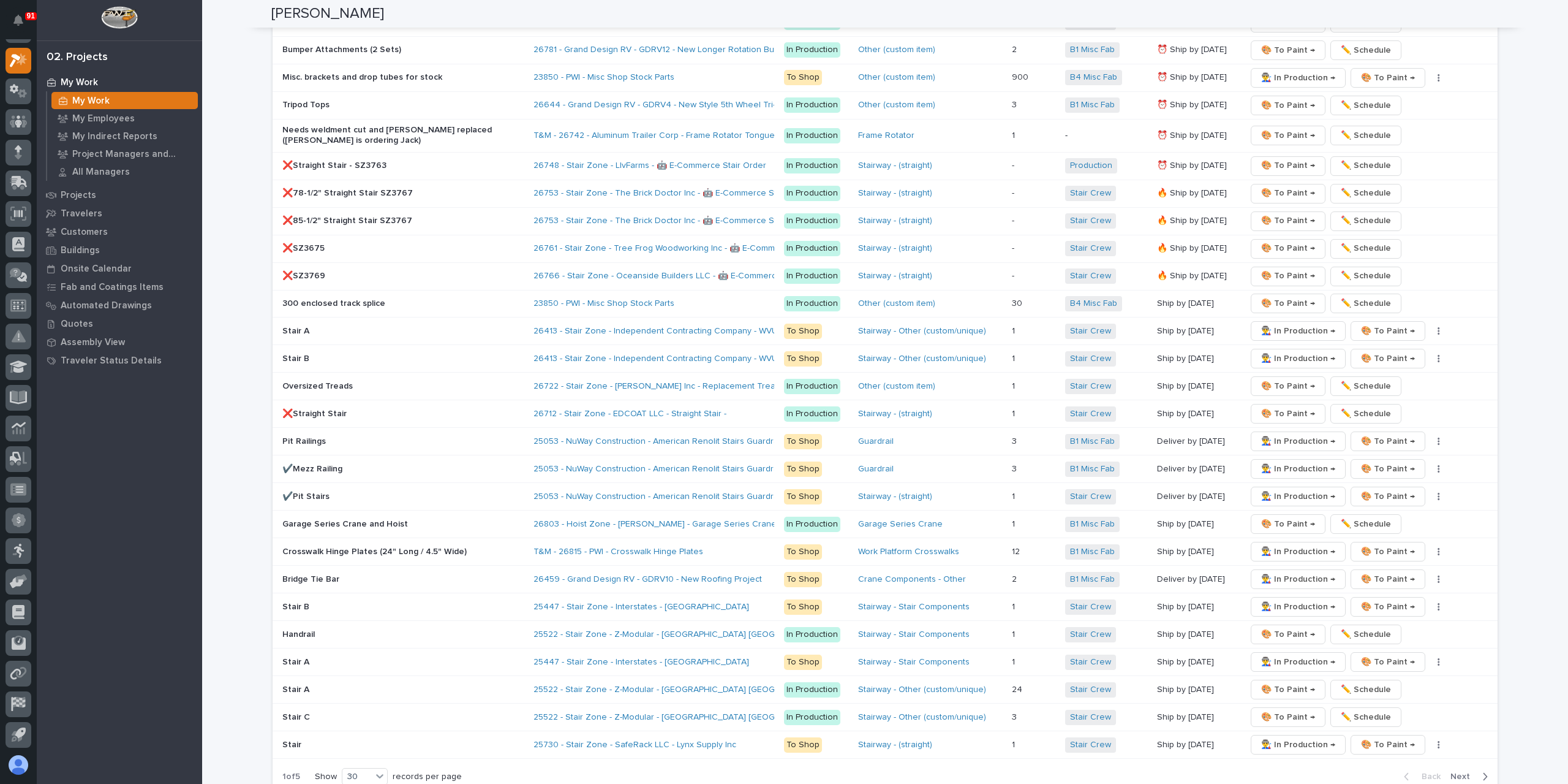
click at [362, 519] on p "Garage Series Crane and Hoist" at bounding box center [390, 524] width 215 height 11
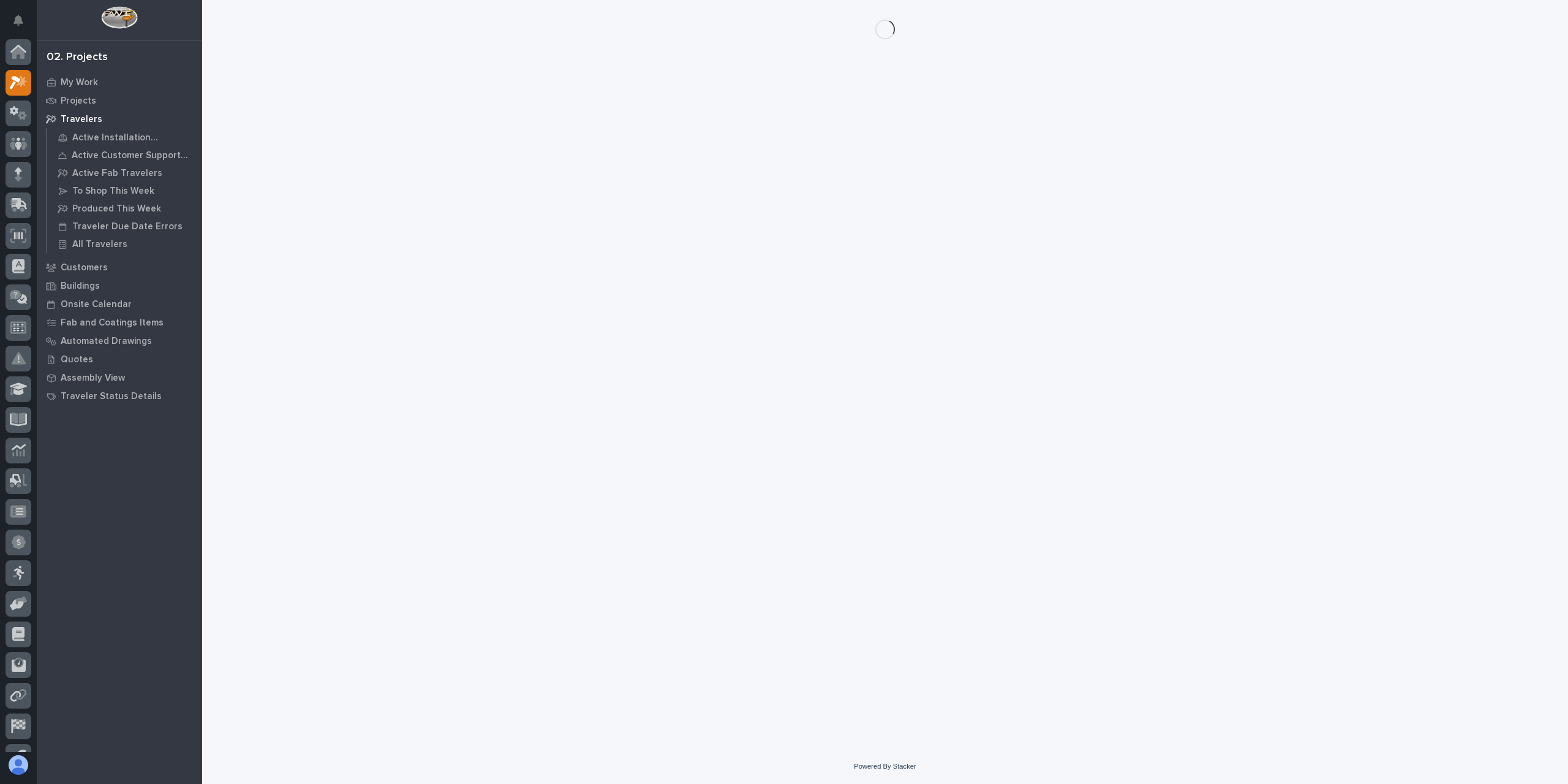
scroll to position [22, 0]
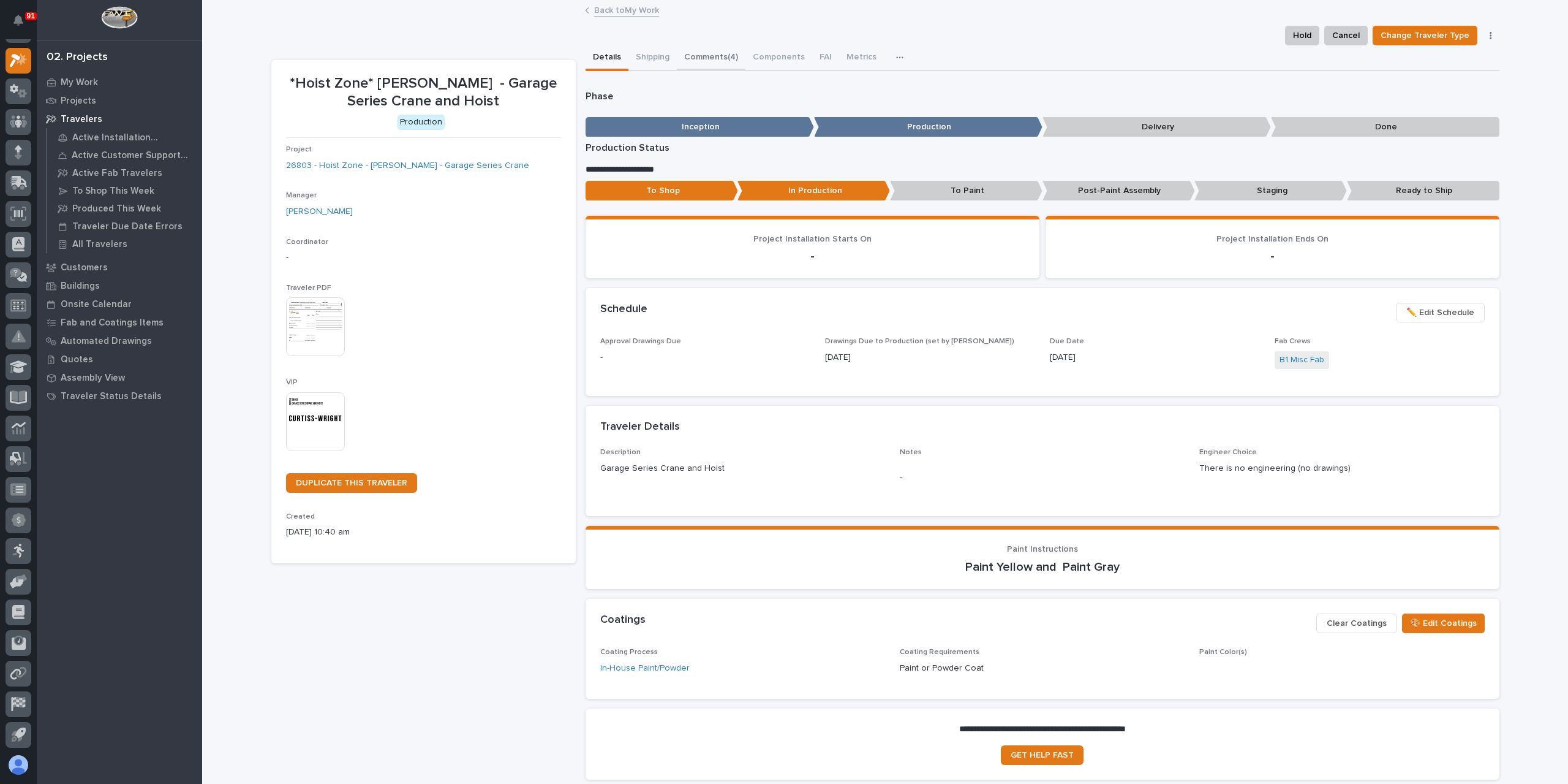
click at [706, 52] on button "Comments (4)" at bounding box center [711, 58] width 69 height 26
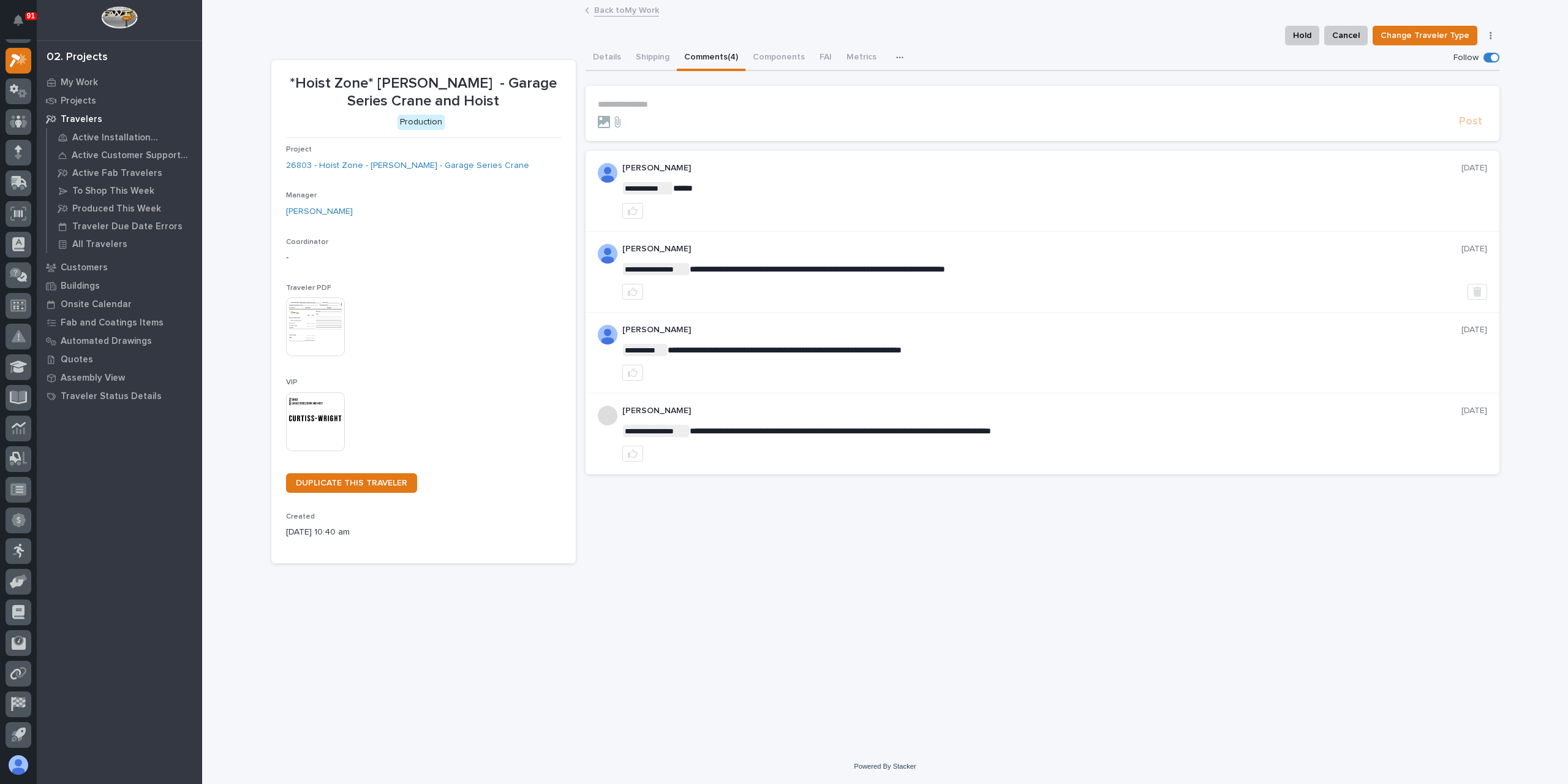
click at [703, 108] on p "**********" at bounding box center [1042, 104] width 889 height 11
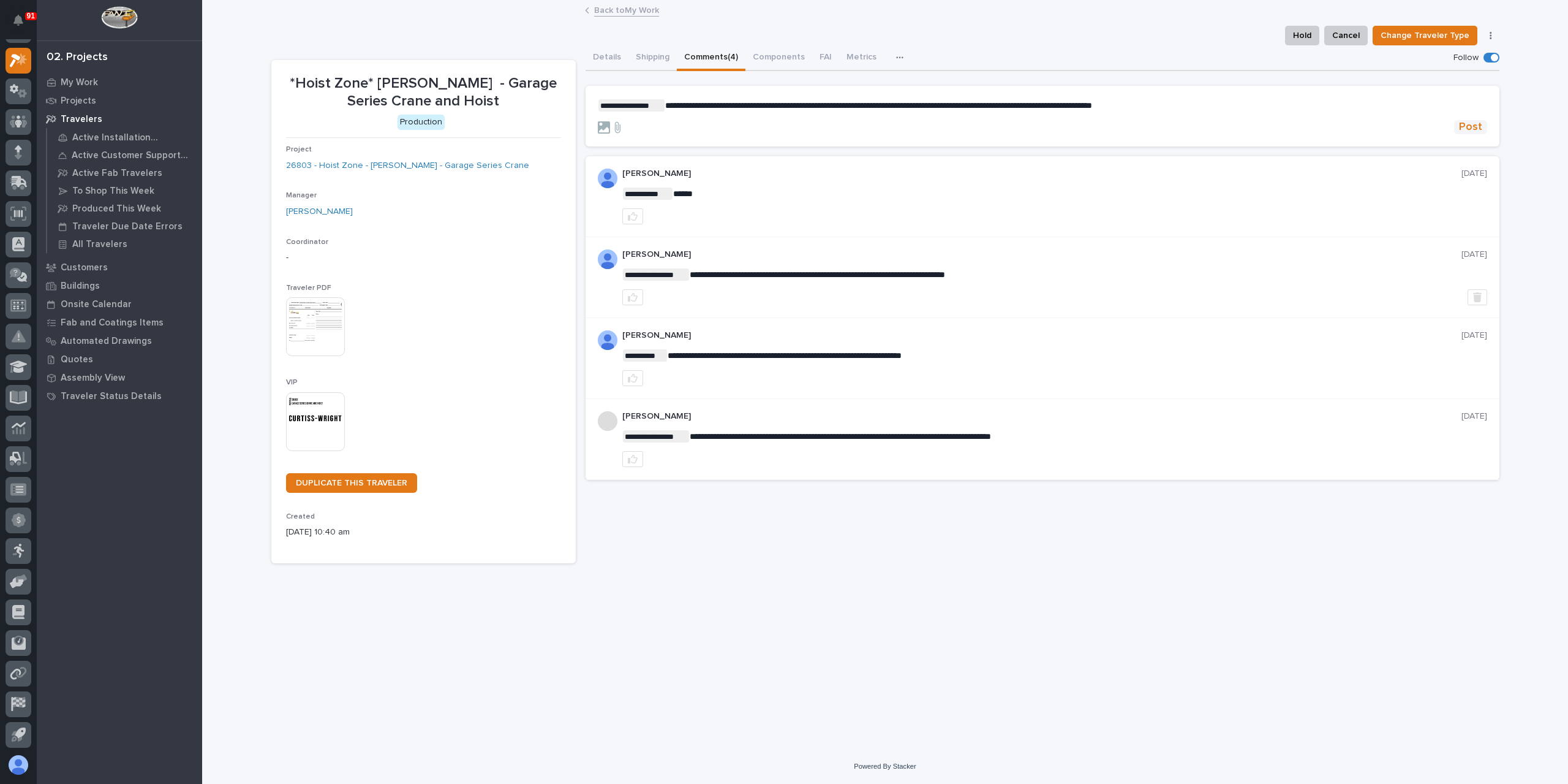
click at [1463, 123] on span "Post" at bounding box center [1470, 127] width 23 height 14
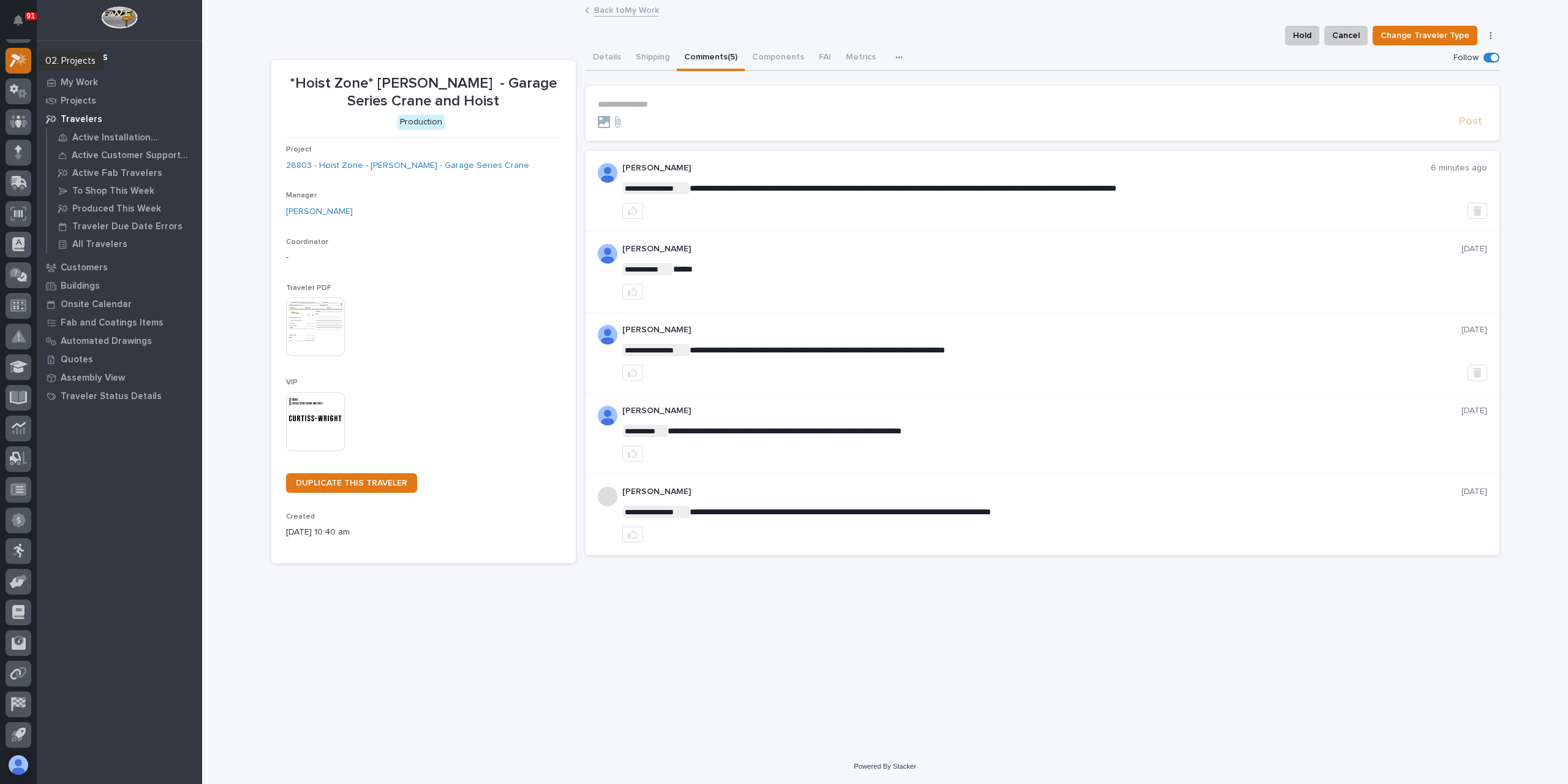
click at [27, 52] on div at bounding box center [19, 61] width 26 height 26
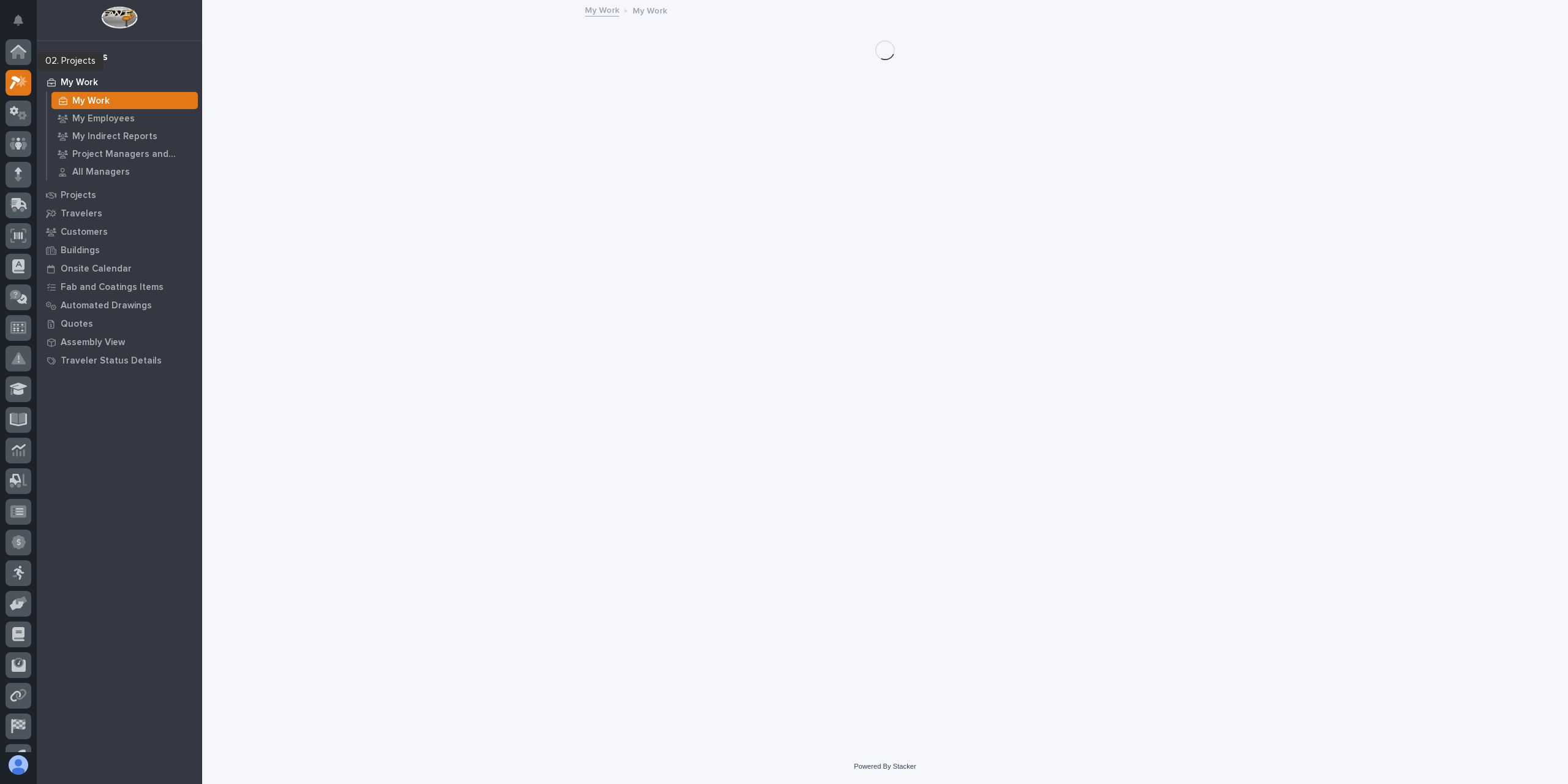
scroll to position [22, 0]
